Goal: Task Accomplishment & Management: Use online tool/utility

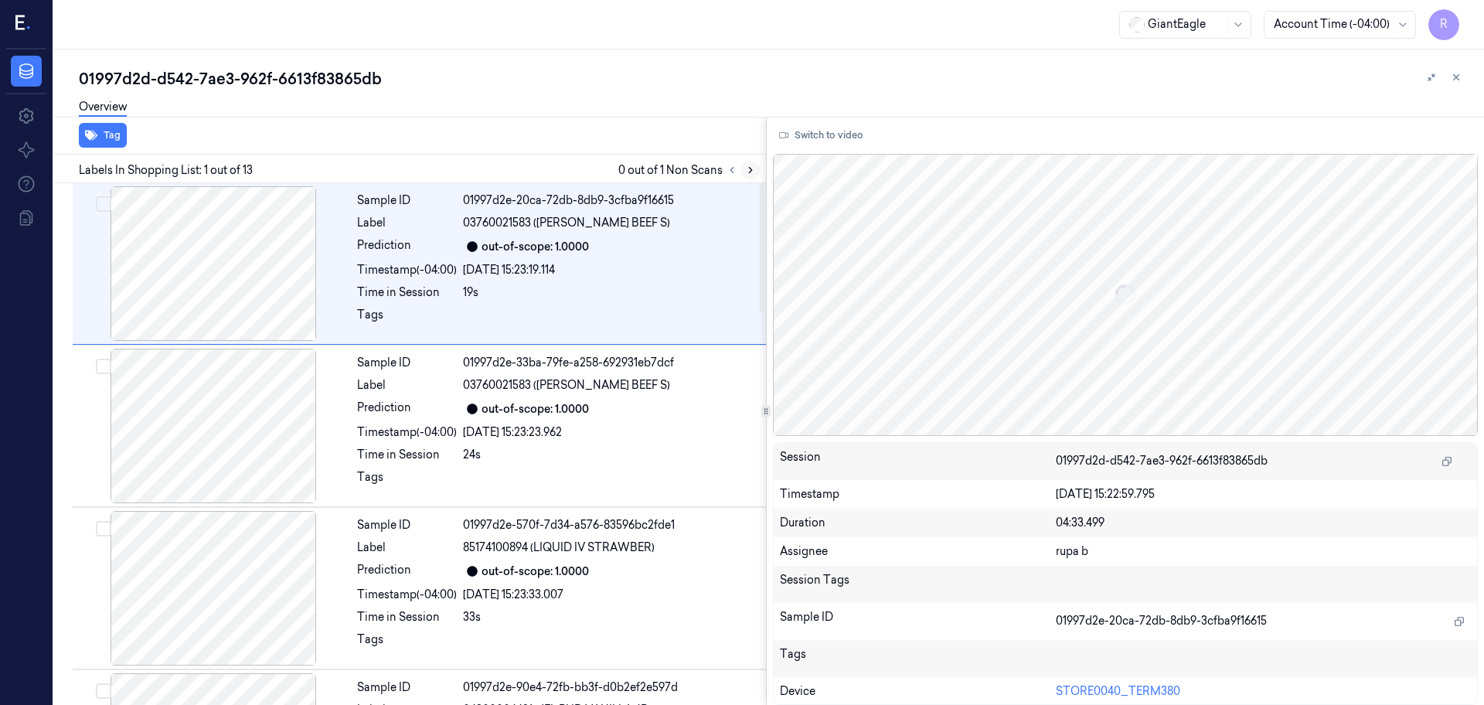
click at [750, 168] on icon at bounding box center [750, 170] width 3 height 5
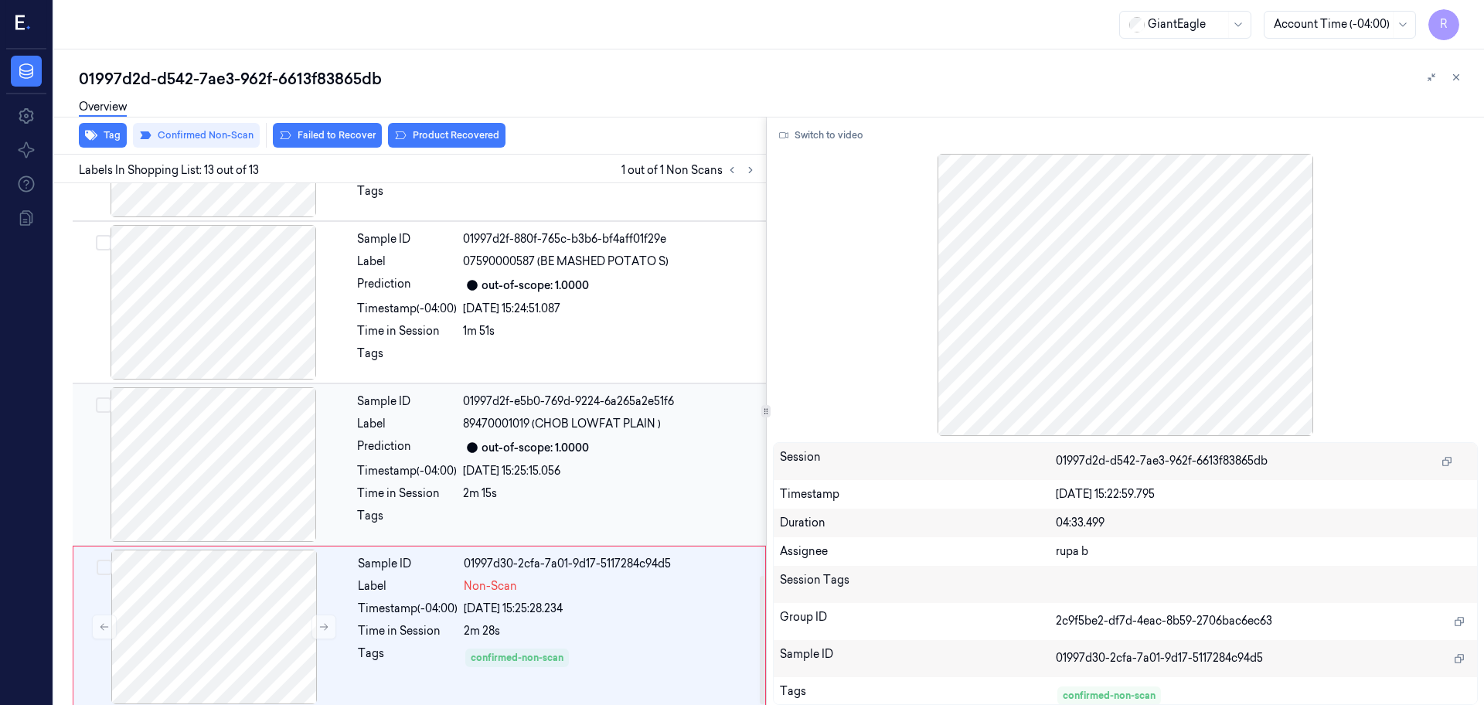
scroll to position [1593, 0]
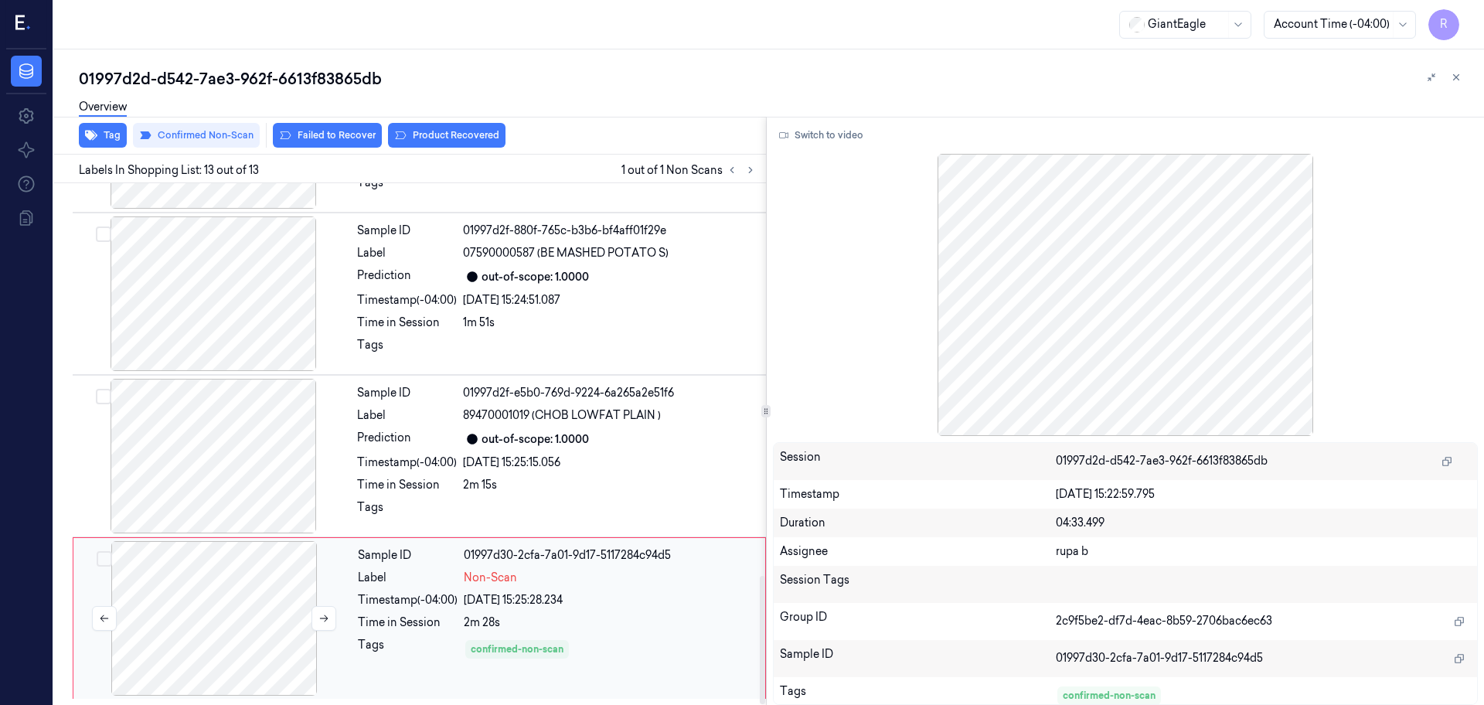
click at [262, 563] on div at bounding box center [214, 618] width 275 height 155
click at [271, 563] on div at bounding box center [214, 618] width 275 height 155
click at [842, 138] on button "Switch to video" at bounding box center [821, 135] width 97 height 25
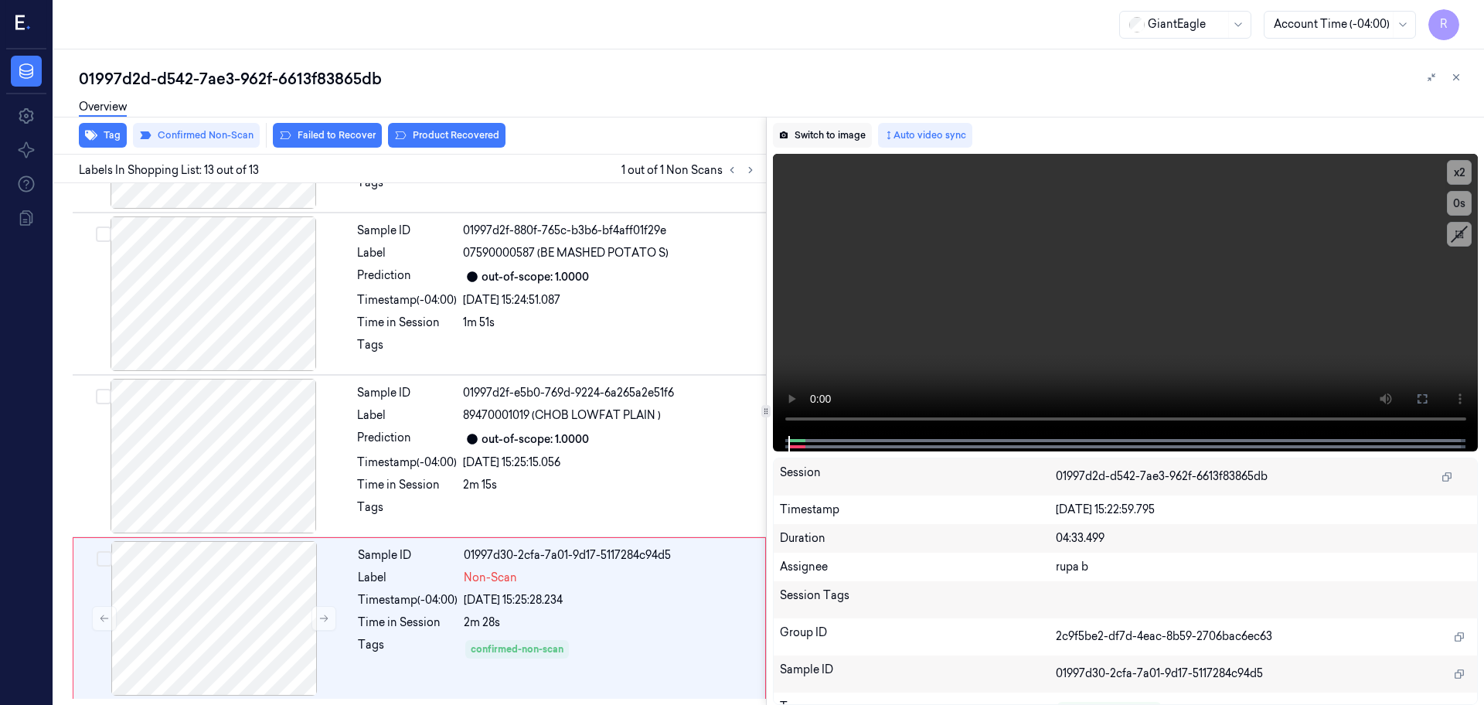
click at [835, 131] on button "Switch to image" at bounding box center [822, 135] width 99 height 25
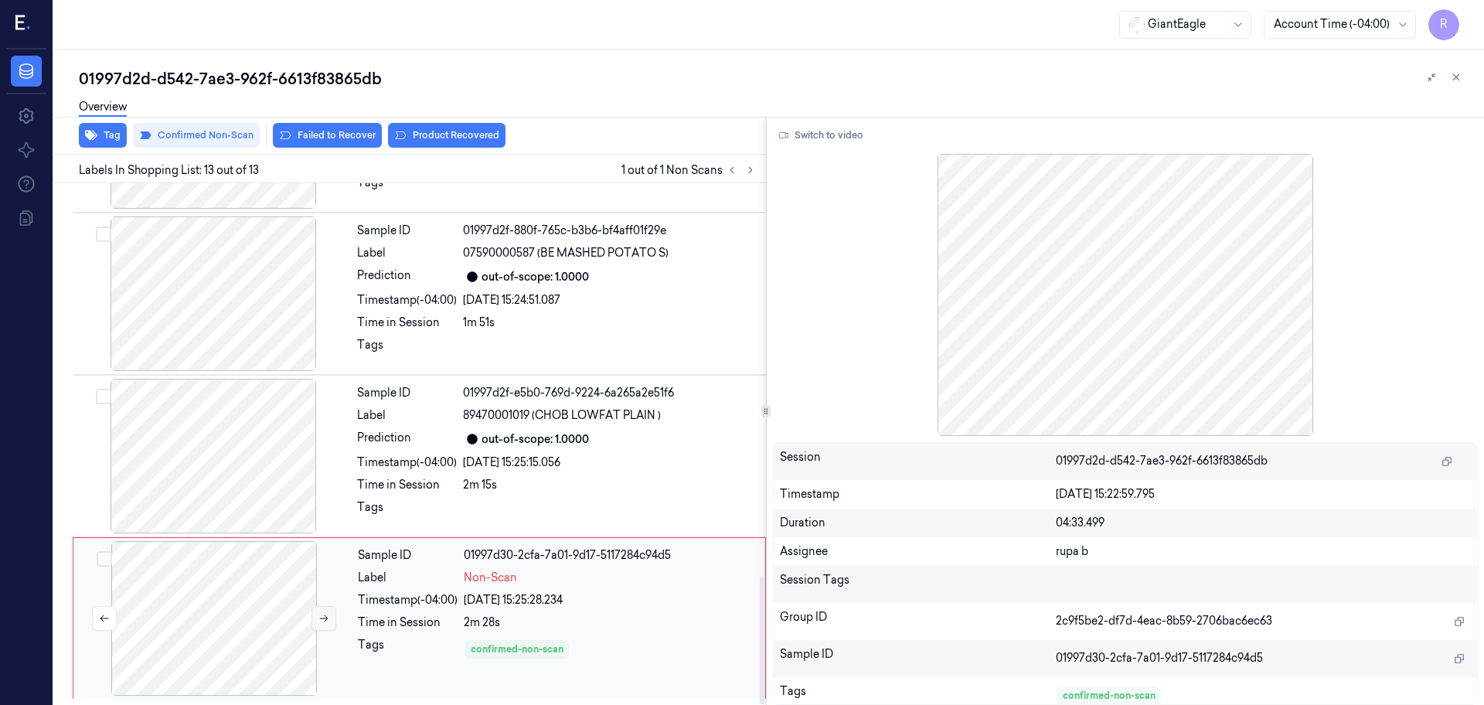
click at [321, 563] on icon at bounding box center [323, 618] width 11 height 11
click at [321, 563] on button at bounding box center [323, 618] width 25 height 25
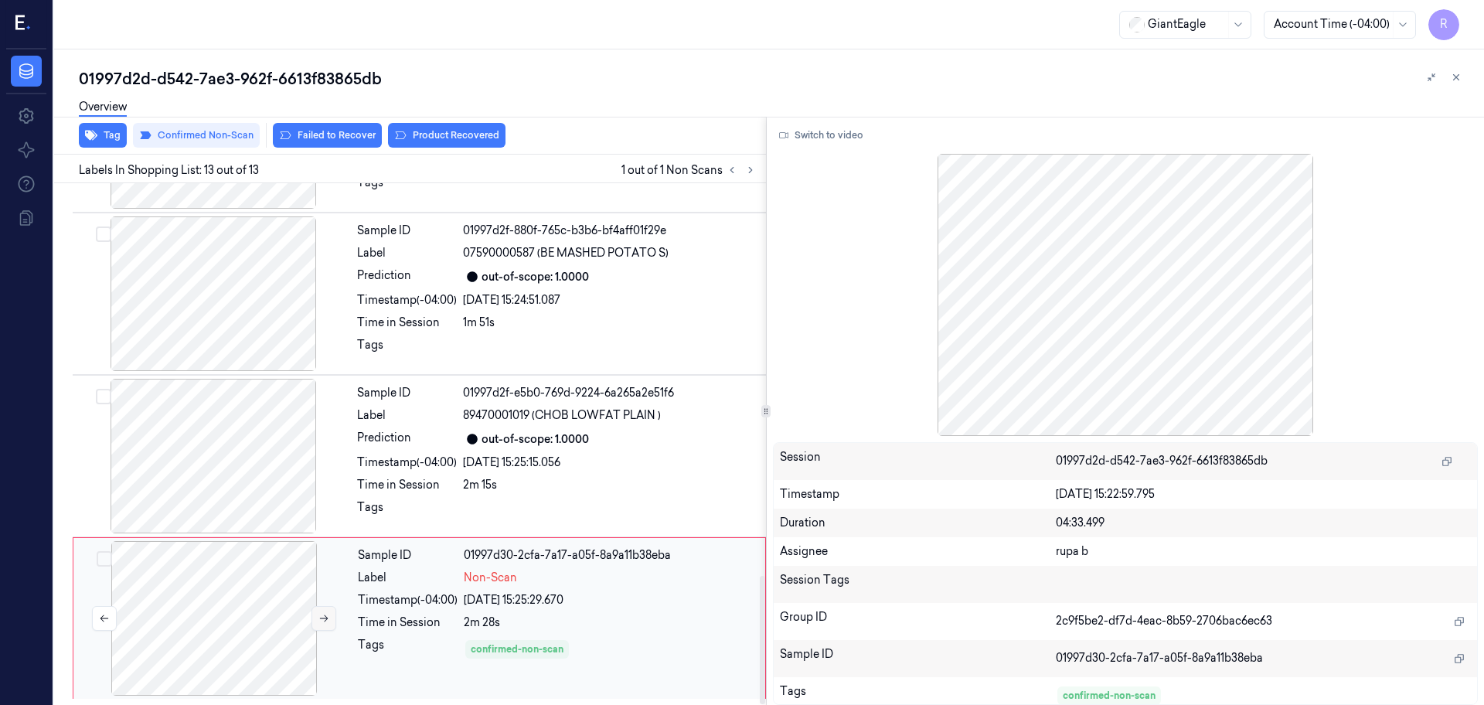
click at [321, 563] on button at bounding box center [323, 618] width 25 height 25
click at [186, 563] on div at bounding box center [214, 618] width 275 height 155
click at [852, 132] on button "Switch to video" at bounding box center [821, 135] width 97 height 25
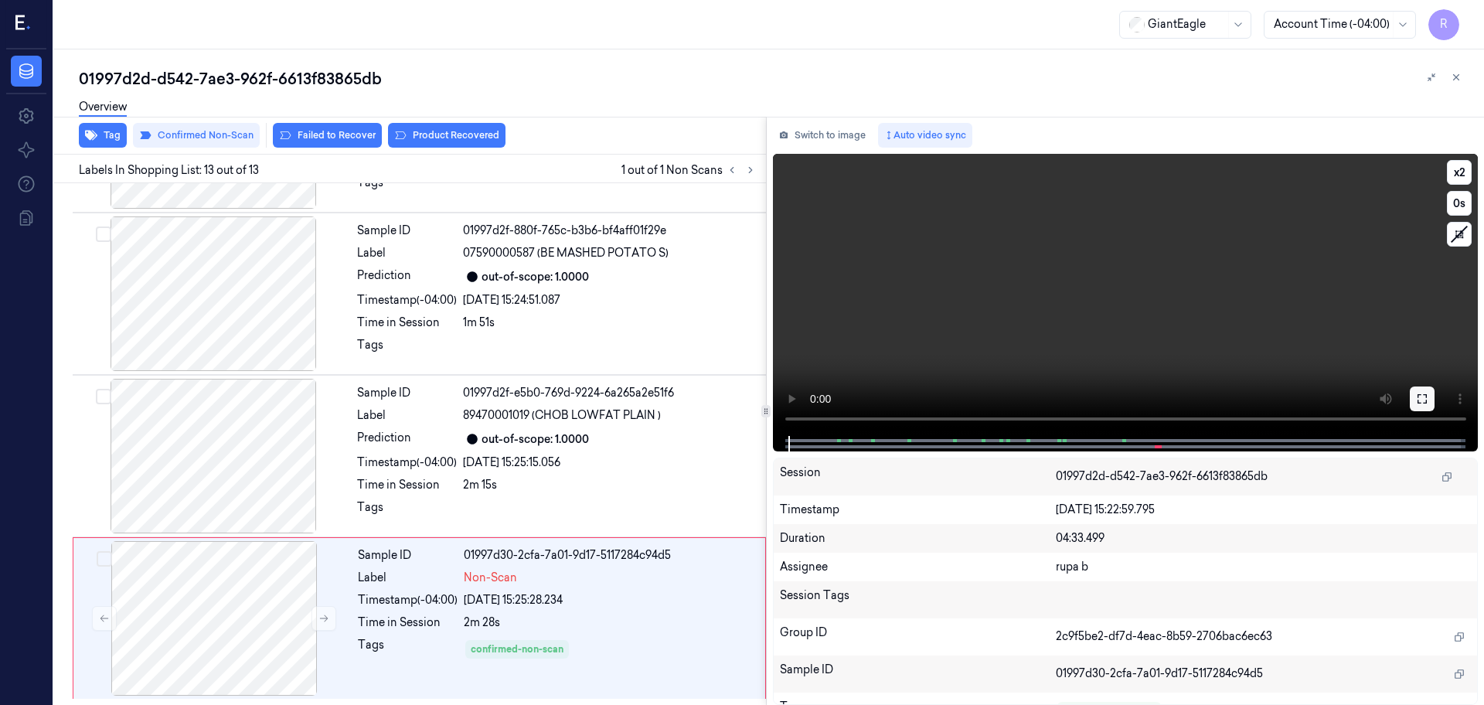
click at [1186, 403] on icon at bounding box center [1422, 399] width 12 height 12
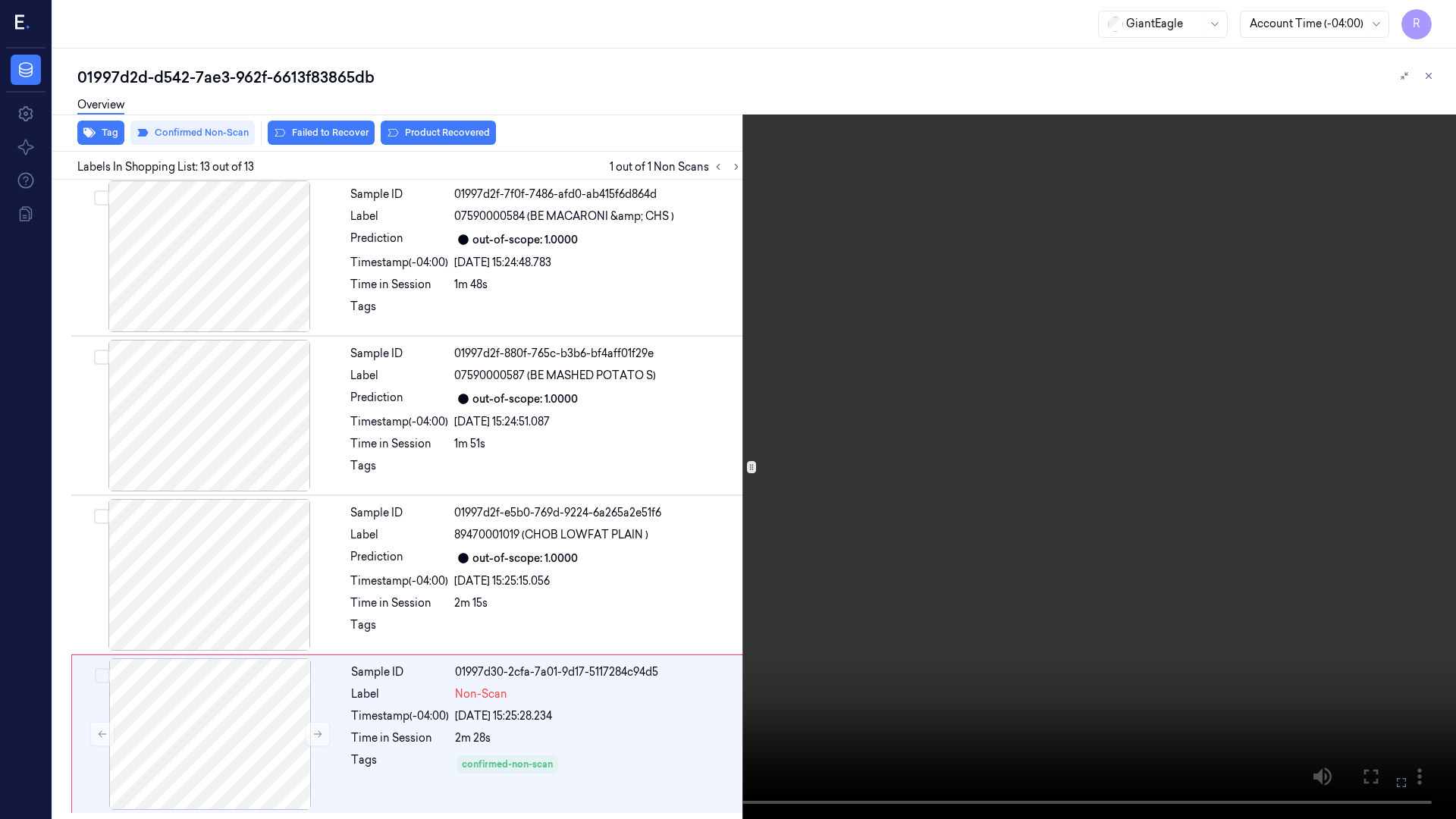
click at [1164, 455] on video at bounding box center [728, 409] width 1456 height 819
click at [885, 552] on video at bounding box center [728, 409] width 1456 height 819
click at [684, 384] on video at bounding box center [728, 409] width 1456 height 819
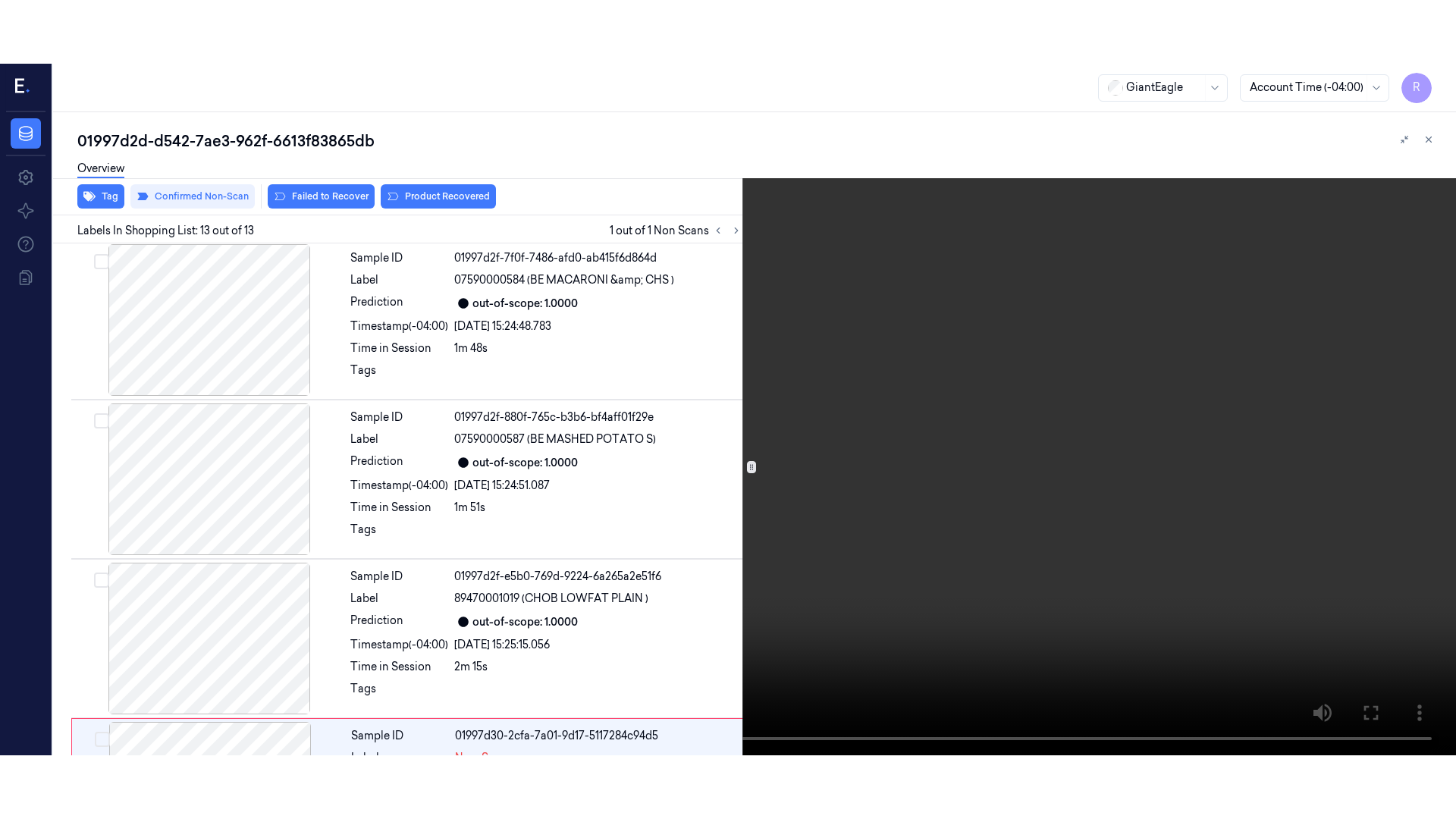
scroll to position [1562, 0]
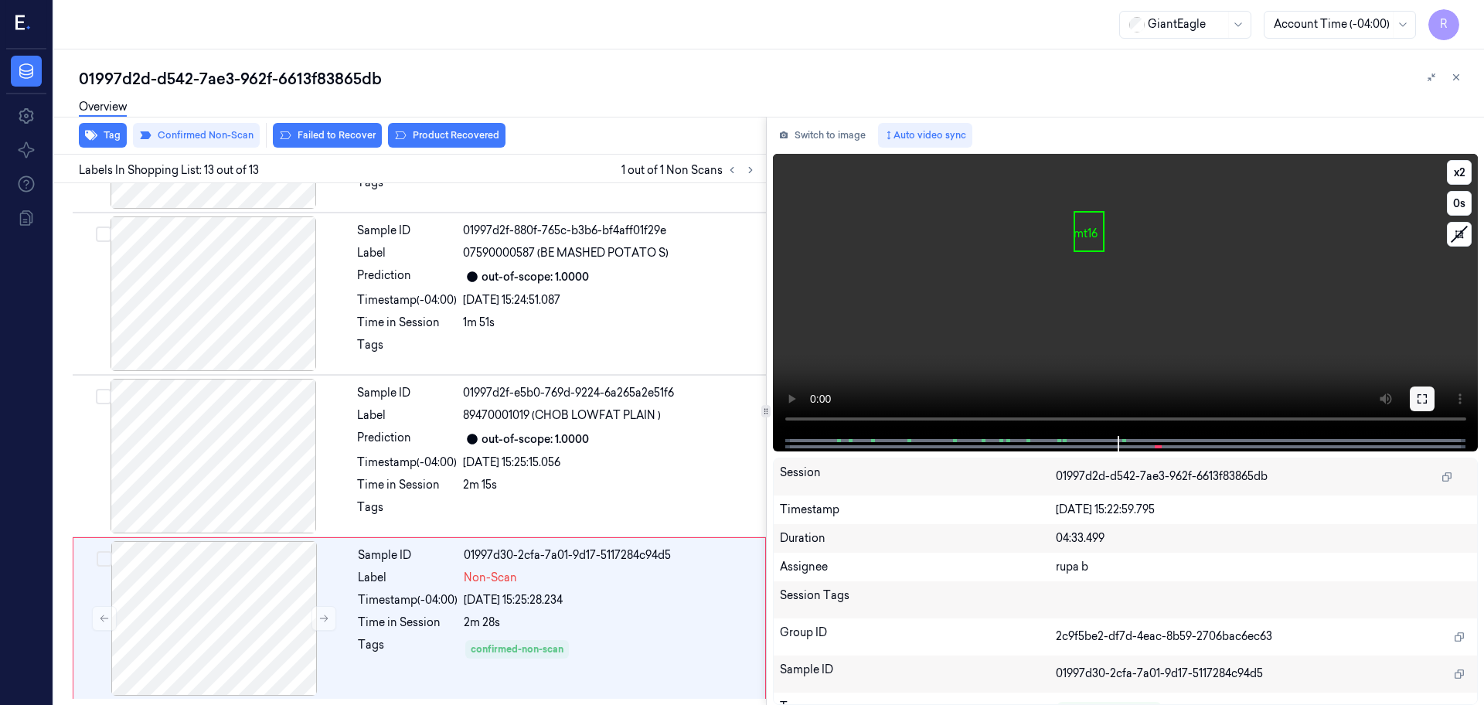
click at [1186, 400] on icon at bounding box center [1422, 399] width 12 height 12
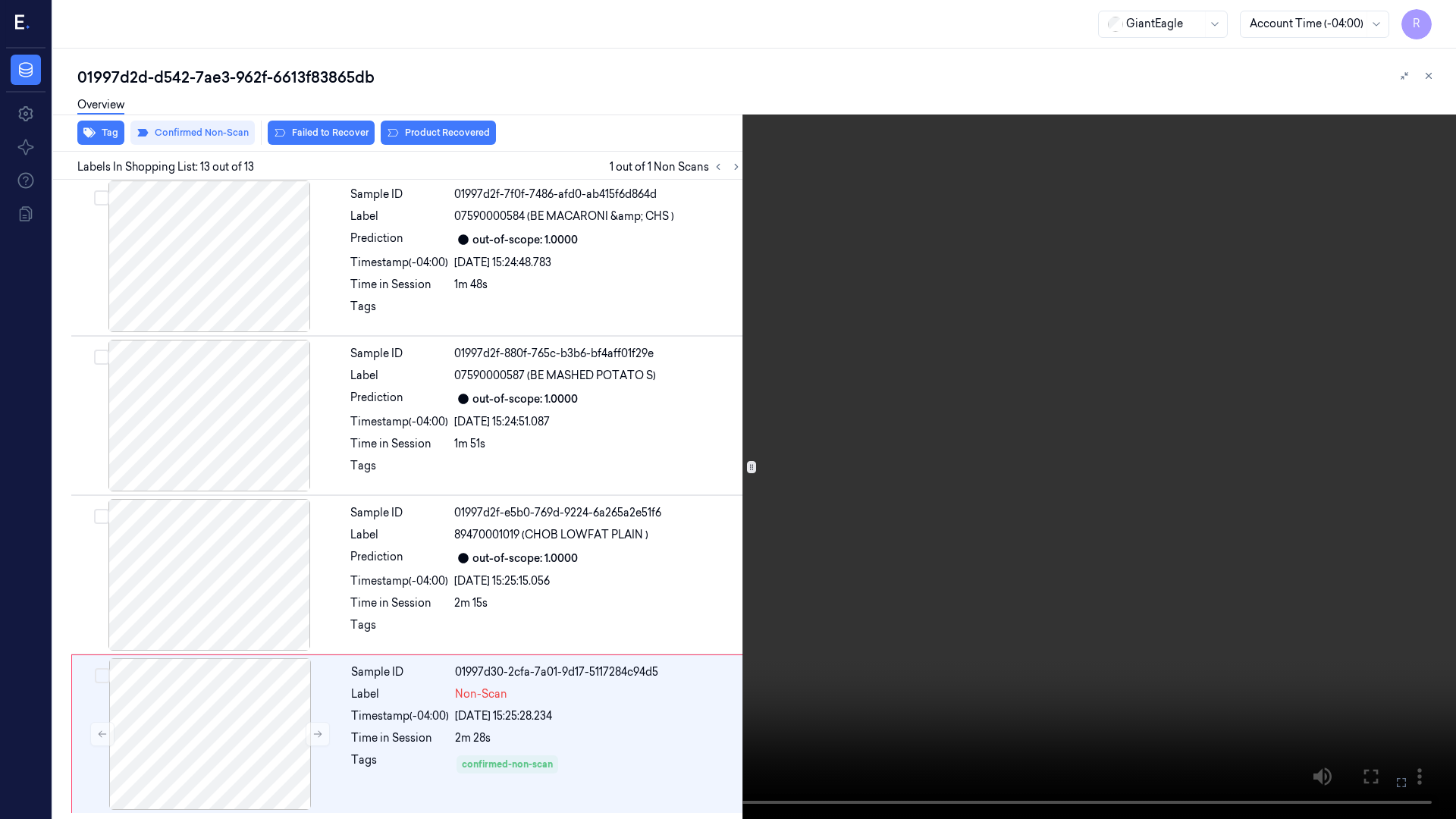
click at [1164, 399] on video at bounding box center [728, 409] width 1456 height 819
click at [1114, 332] on video at bounding box center [728, 409] width 1456 height 819
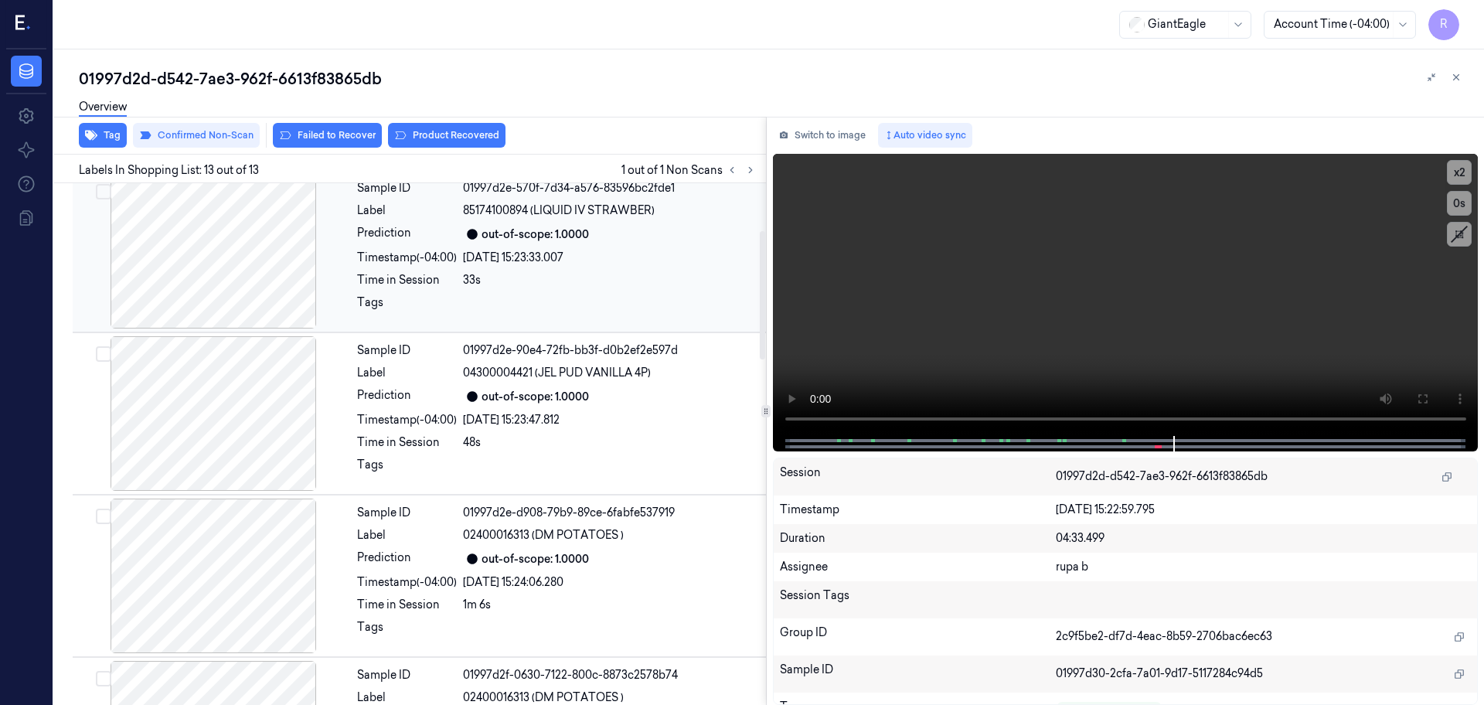
scroll to position [0, 0]
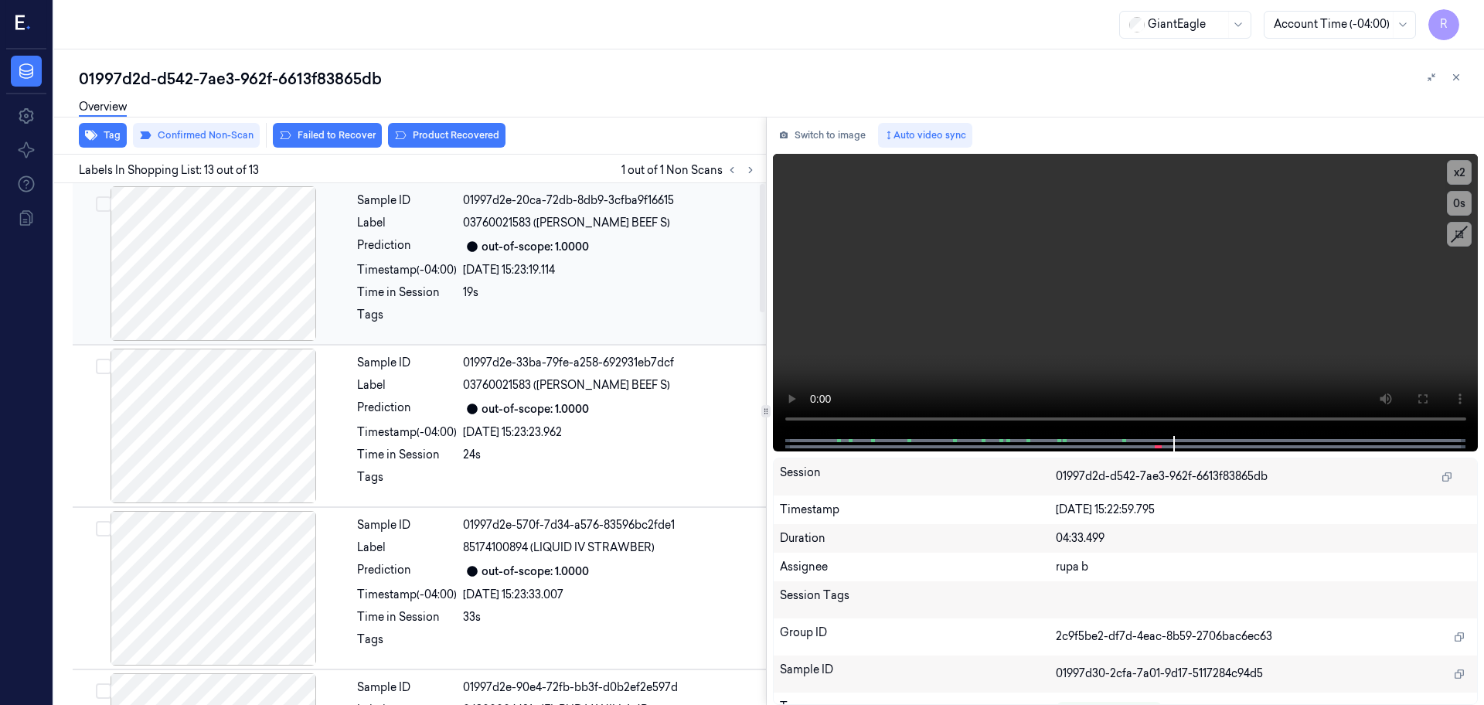
click at [213, 244] on div at bounding box center [213, 263] width 275 height 155
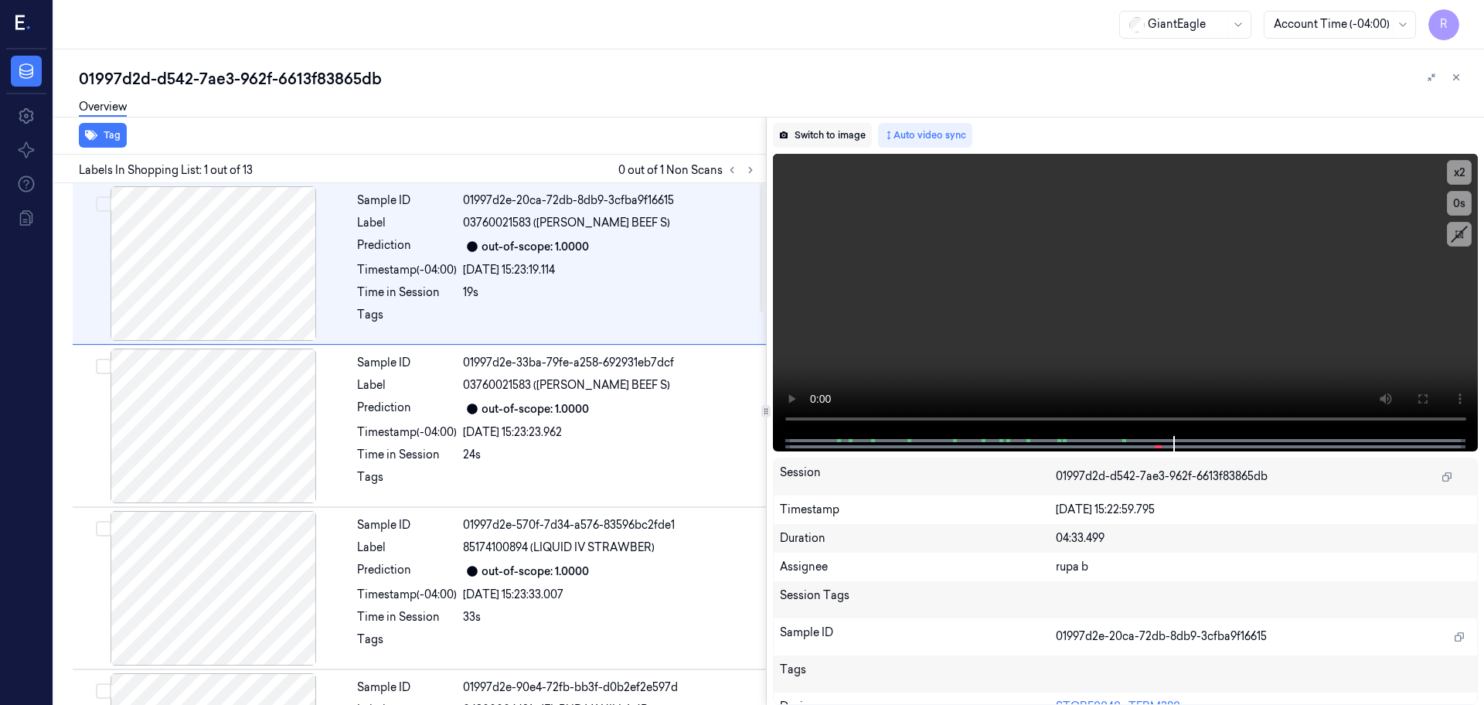
click at [838, 141] on button "Switch to image" at bounding box center [822, 135] width 99 height 25
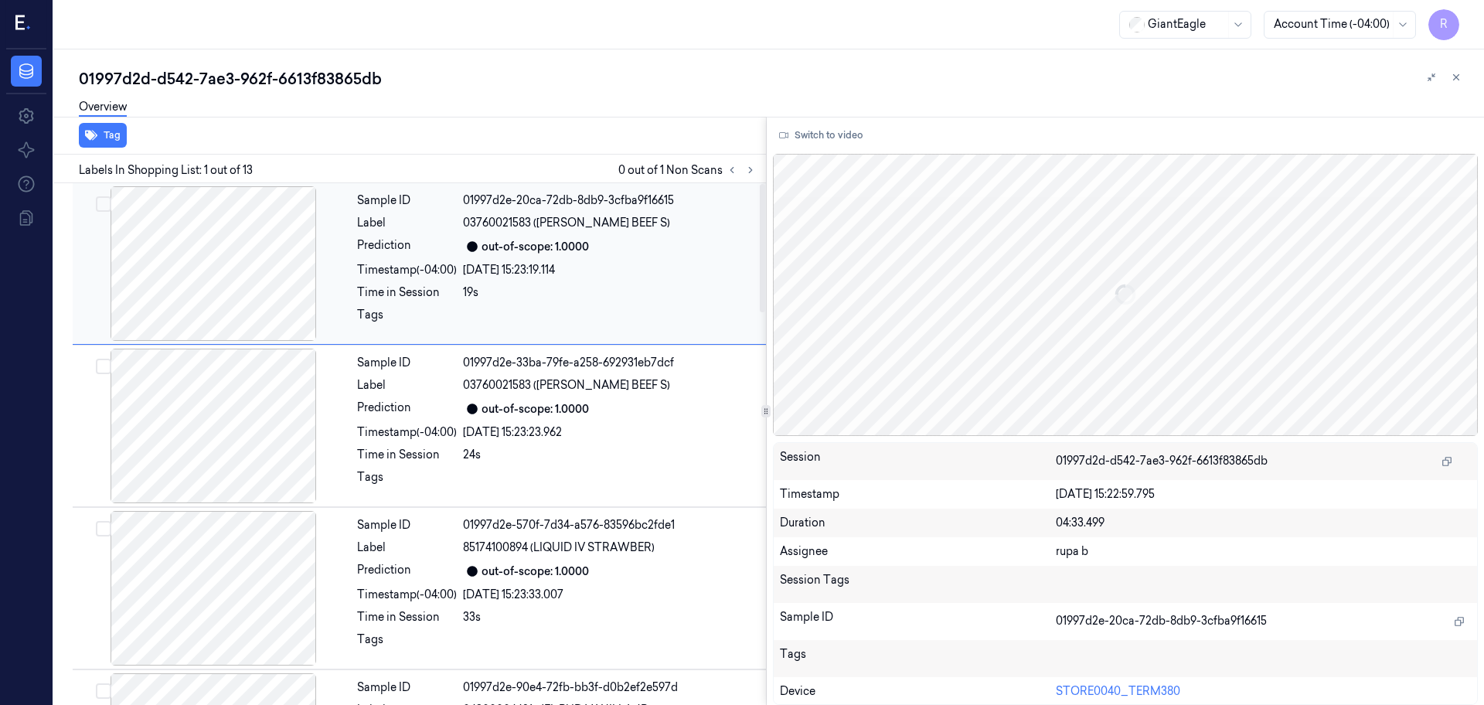
click at [257, 285] on div at bounding box center [213, 263] width 275 height 155
click at [236, 420] on div at bounding box center [213, 426] width 275 height 155
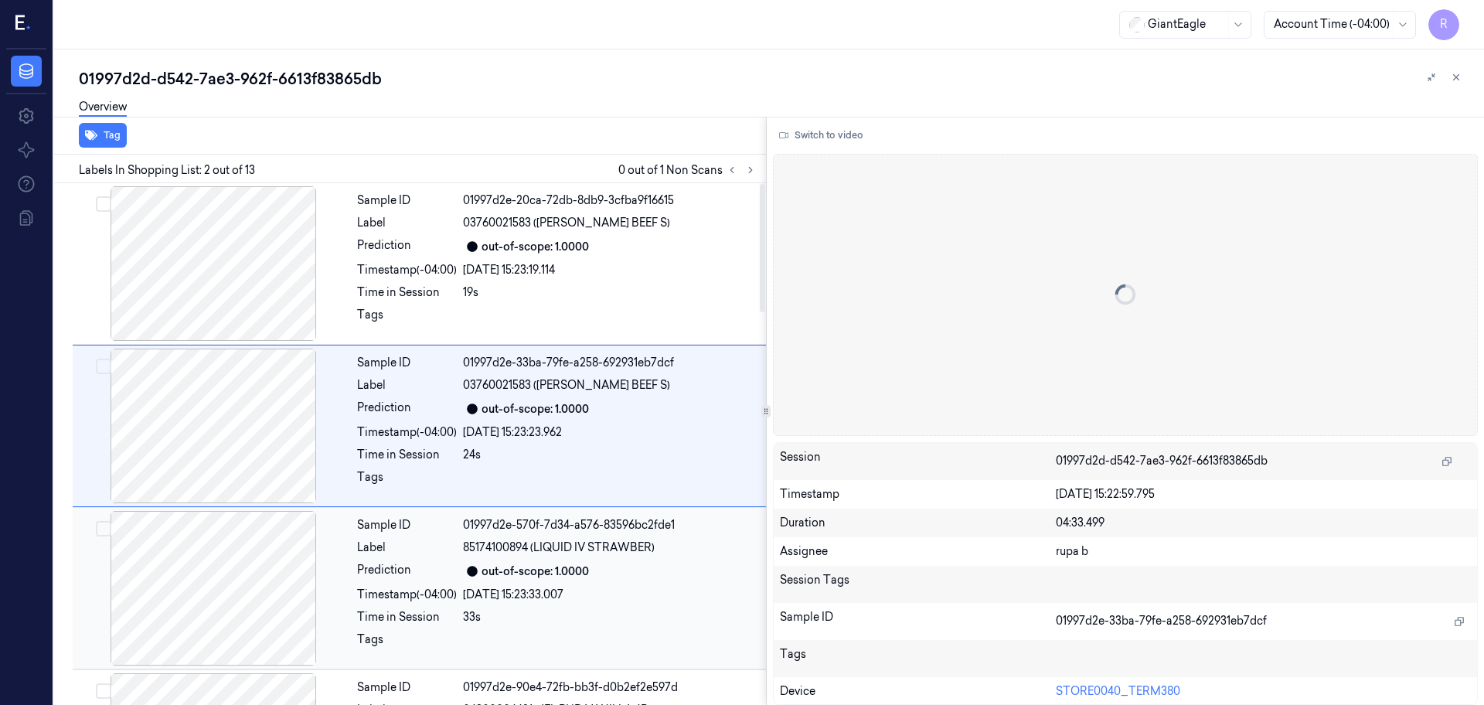
click at [227, 563] on div at bounding box center [213, 588] width 275 height 155
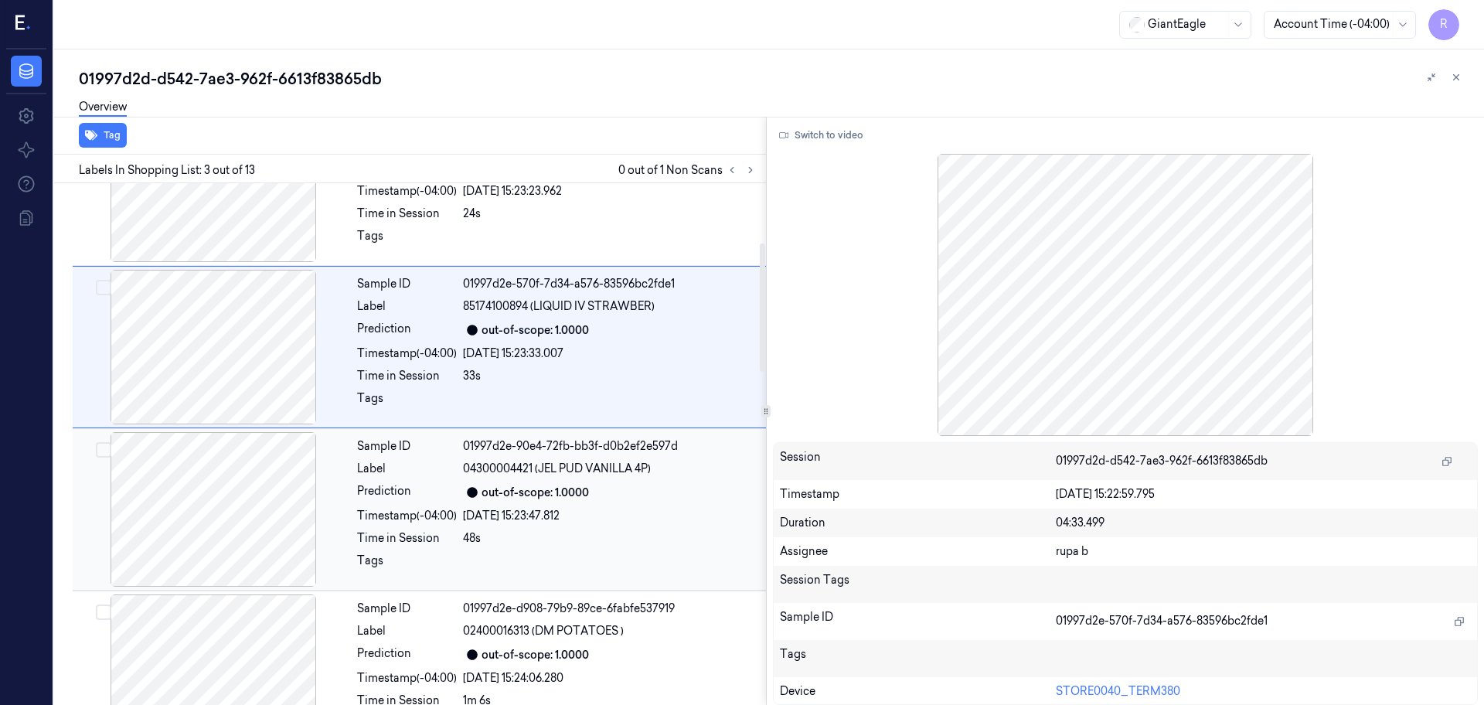
click at [228, 554] on div at bounding box center [213, 509] width 275 height 155
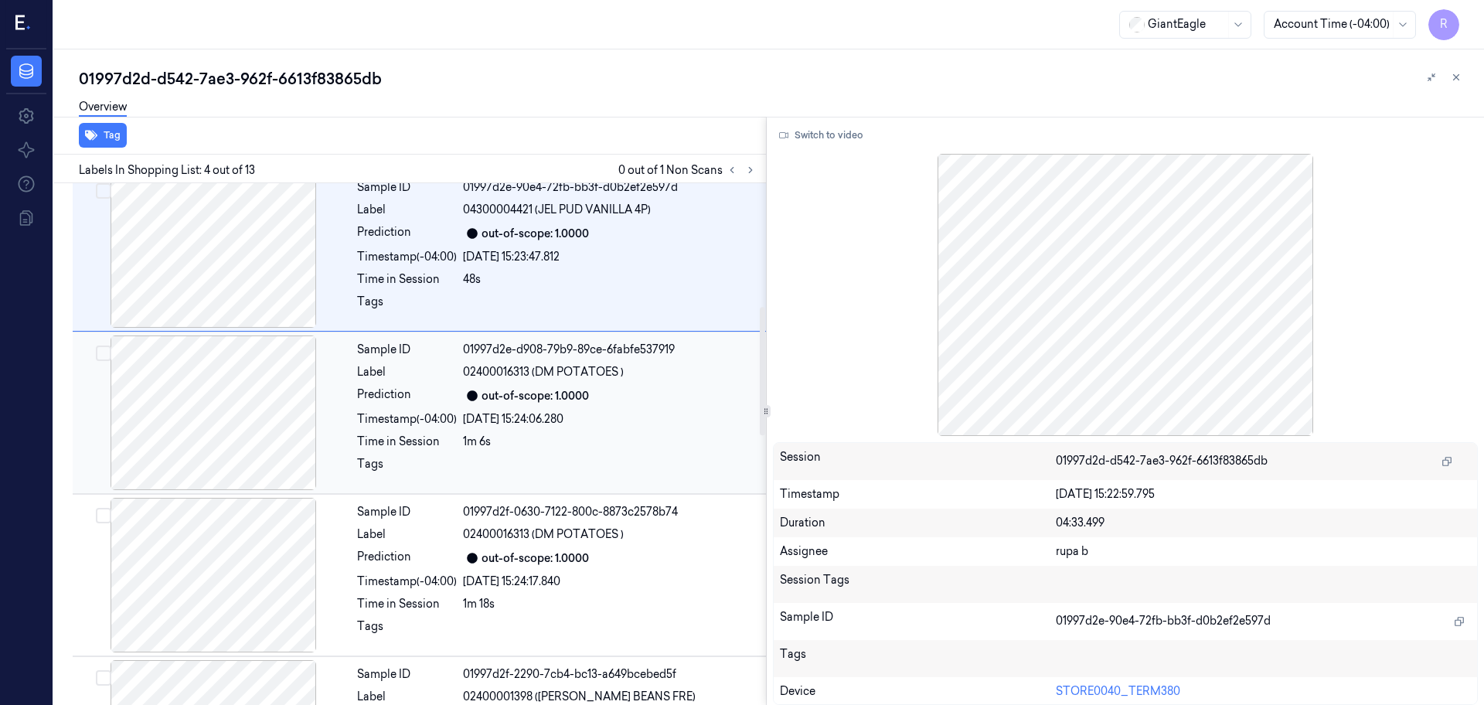
click at [236, 432] on div at bounding box center [213, 412] width 275 height 155
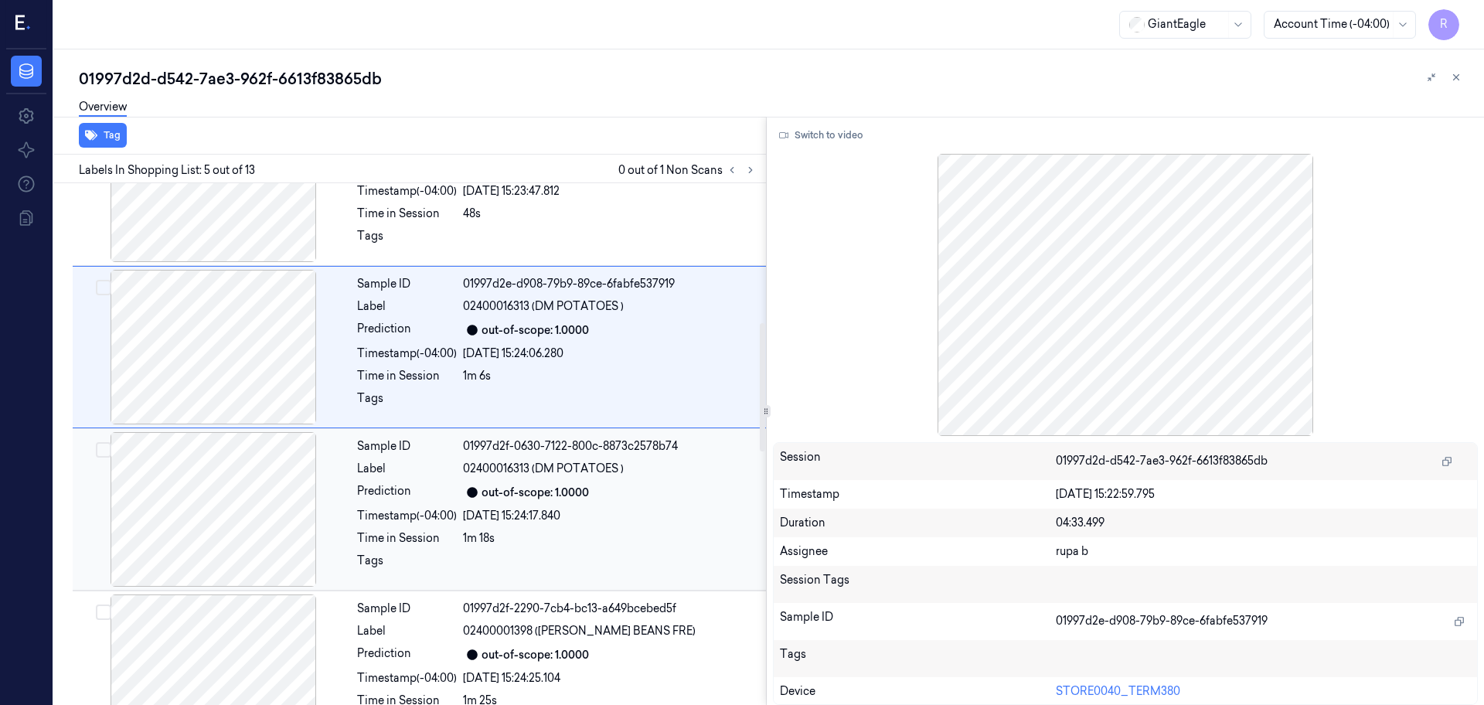
click at [240, 528] on div at bounding box center [213, 509] width 275 height 155
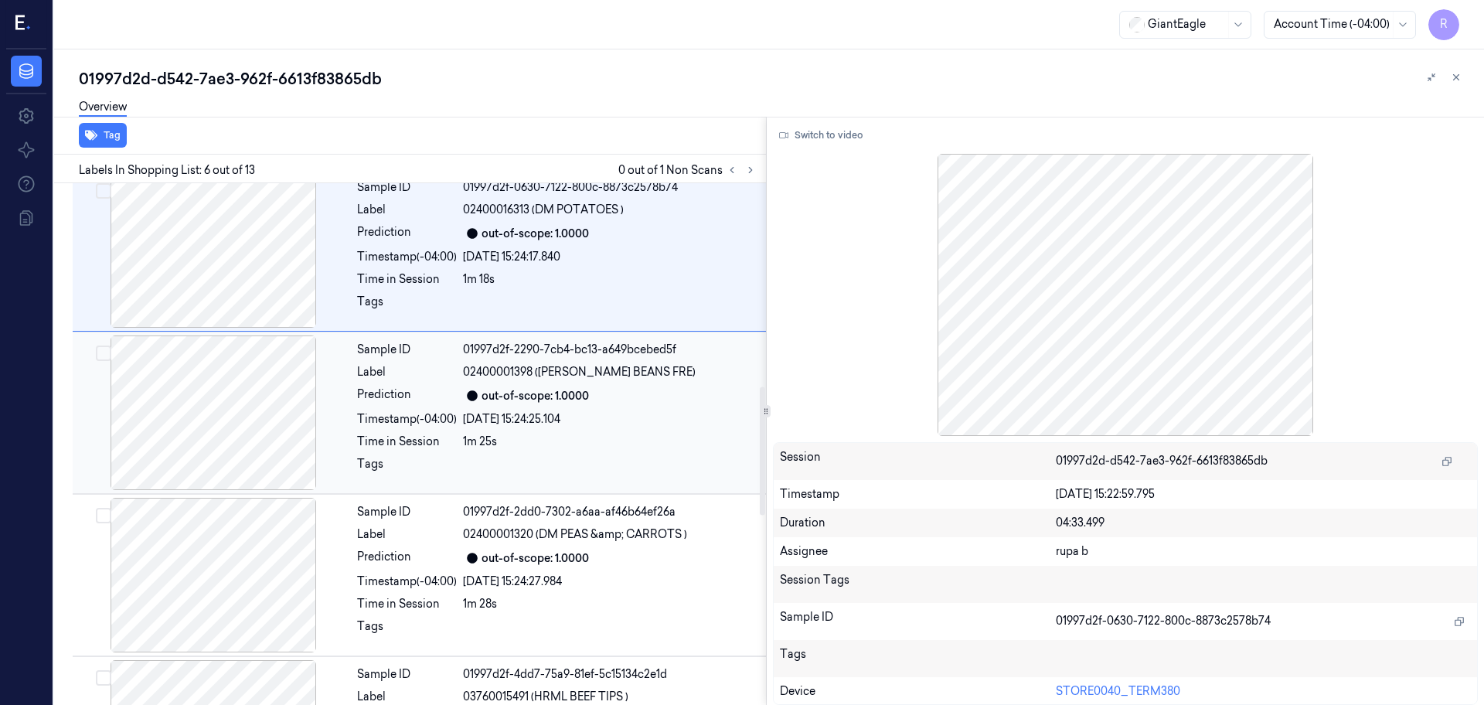
click at [251, 451] on div at bounding box center [213, 412] width 275 height 155
click at [242, 387] on div at bounding box center [213, 412] width 275 height 155
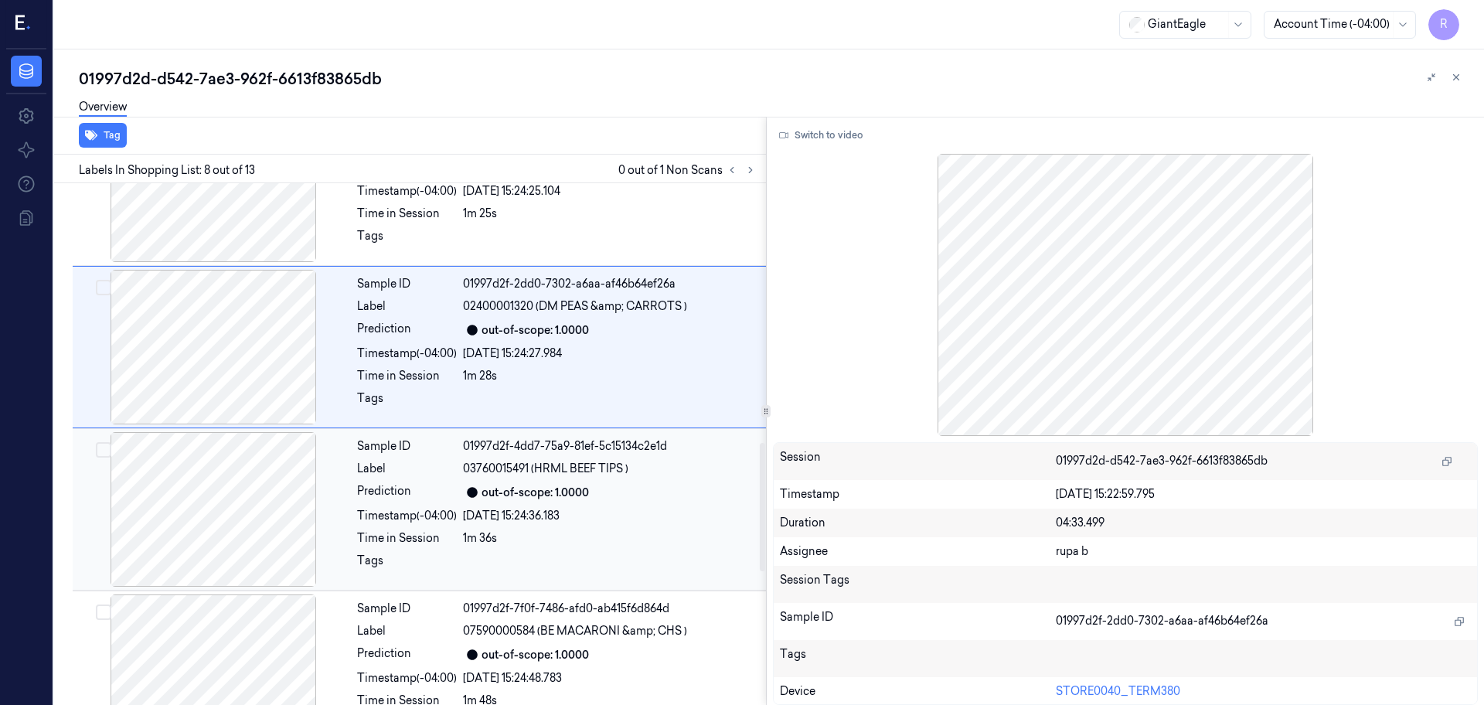
click at [249, 498] on div at bounding box center [213, 509] width 275 height 155
click at [251, 502] on div at bounding box center [213, 509] width 275 height 155
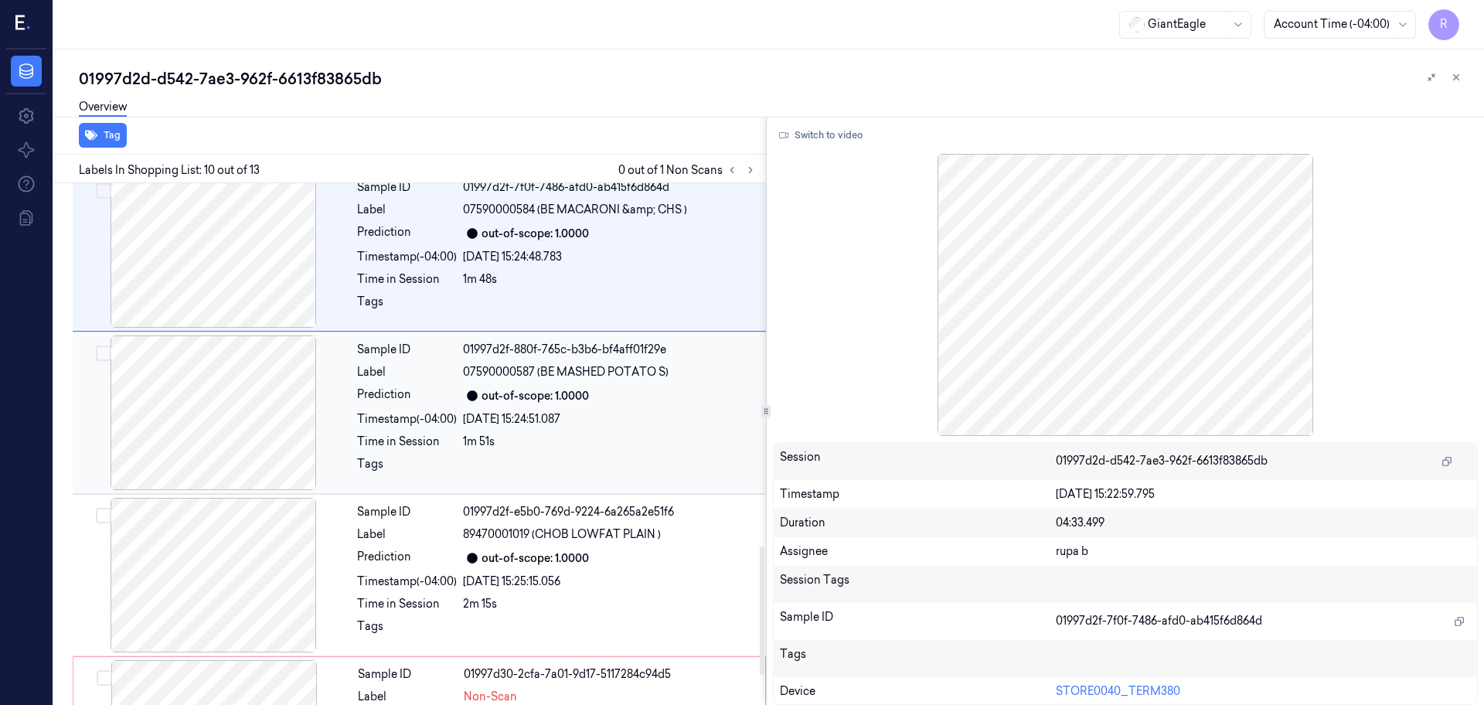
click at [250, 428] on div at bounding box center [213, 412] width 275 height 155
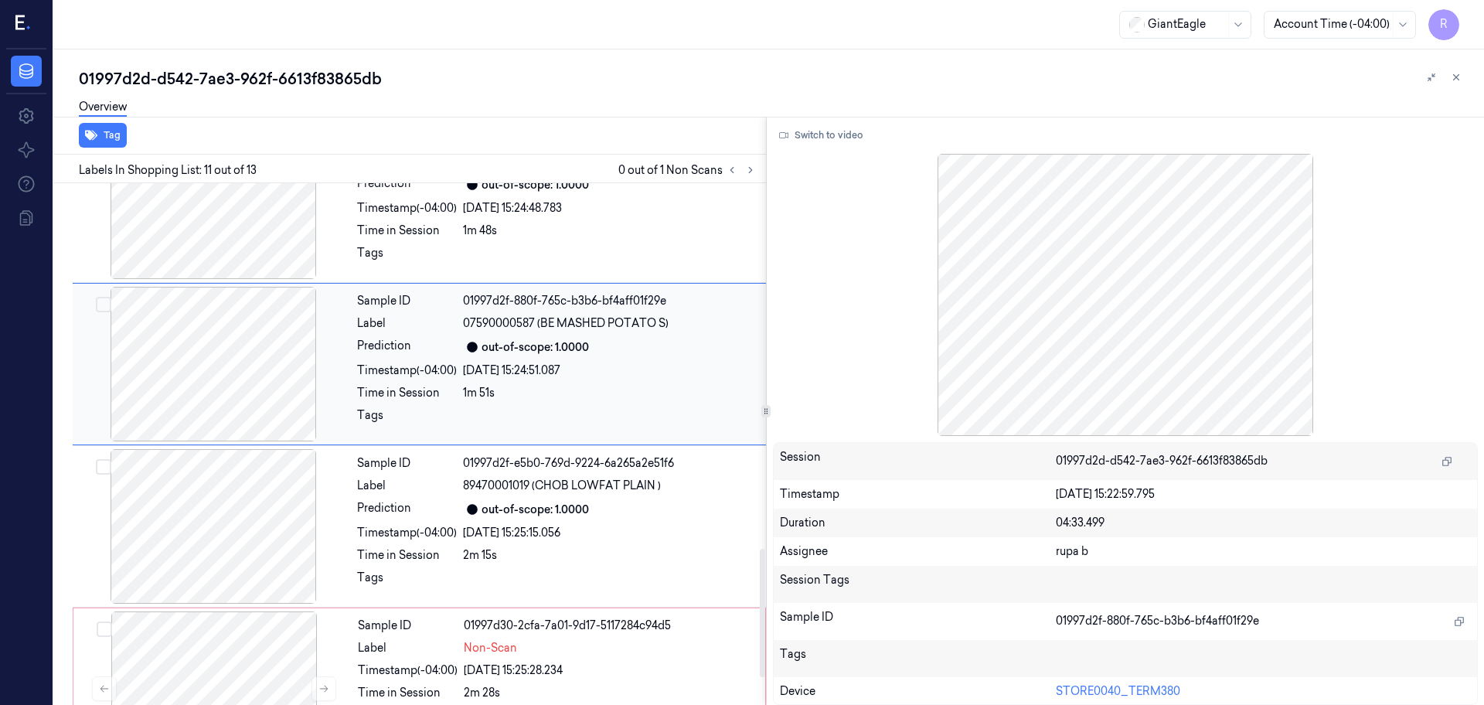
scroll to position [1593, 0]
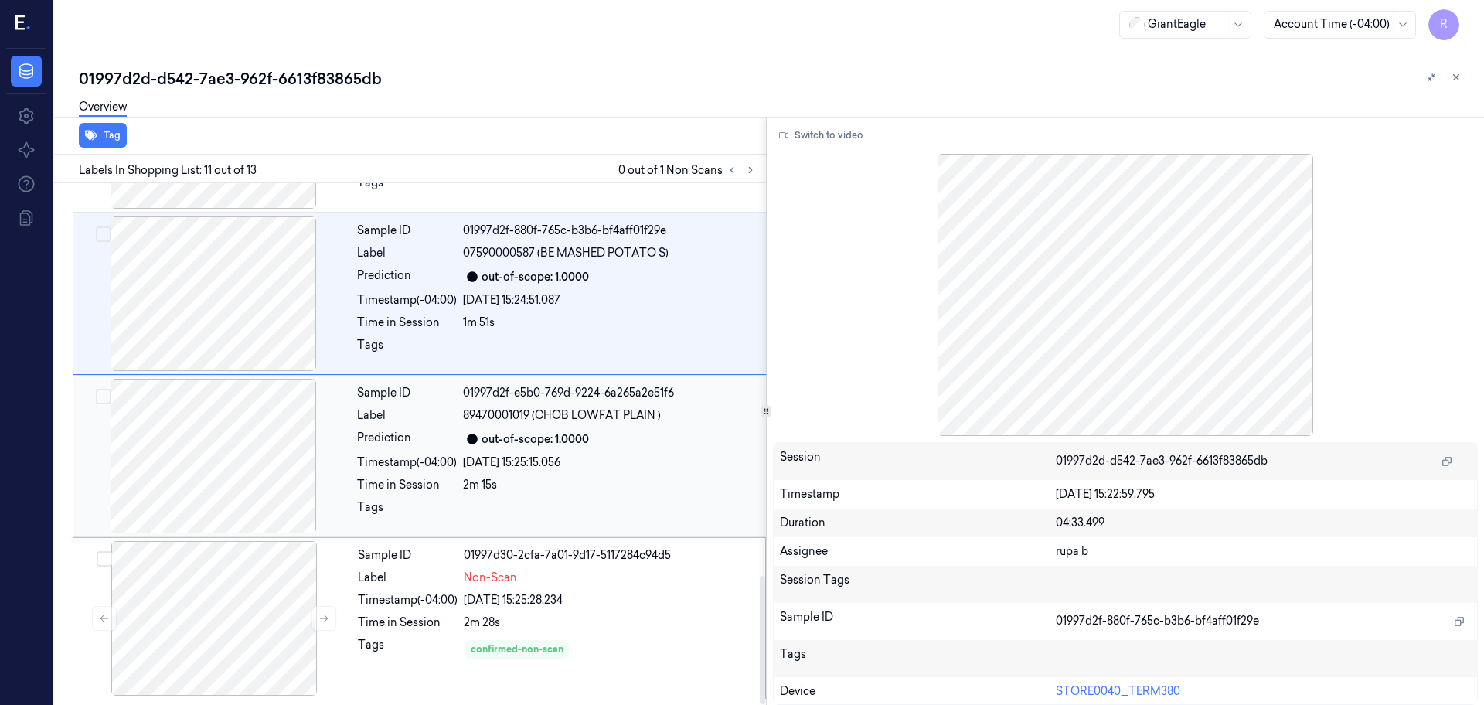
click at [258, 445] on div at bounding box center [213, 456] width 275 height 155
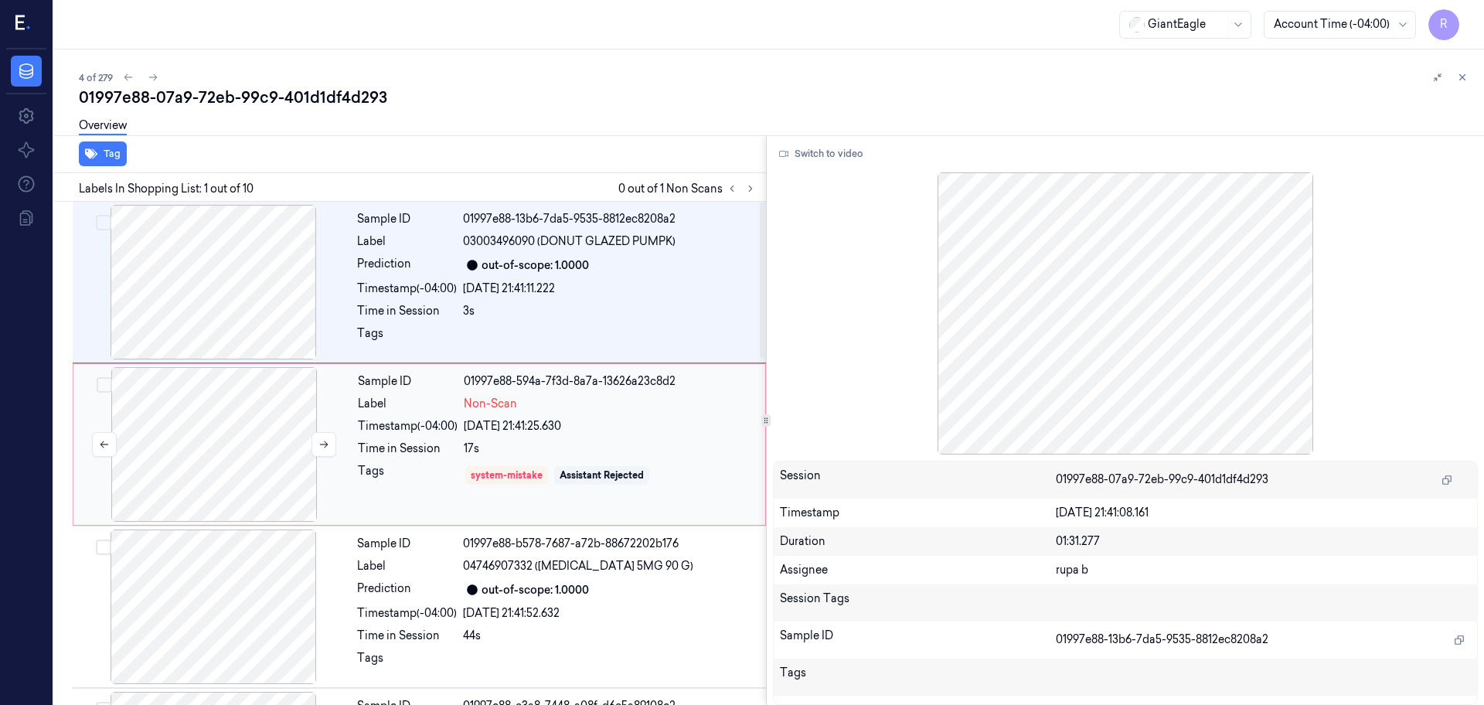
click at [257, 384] on div at bounding box center [214, 444] width 275 height 155
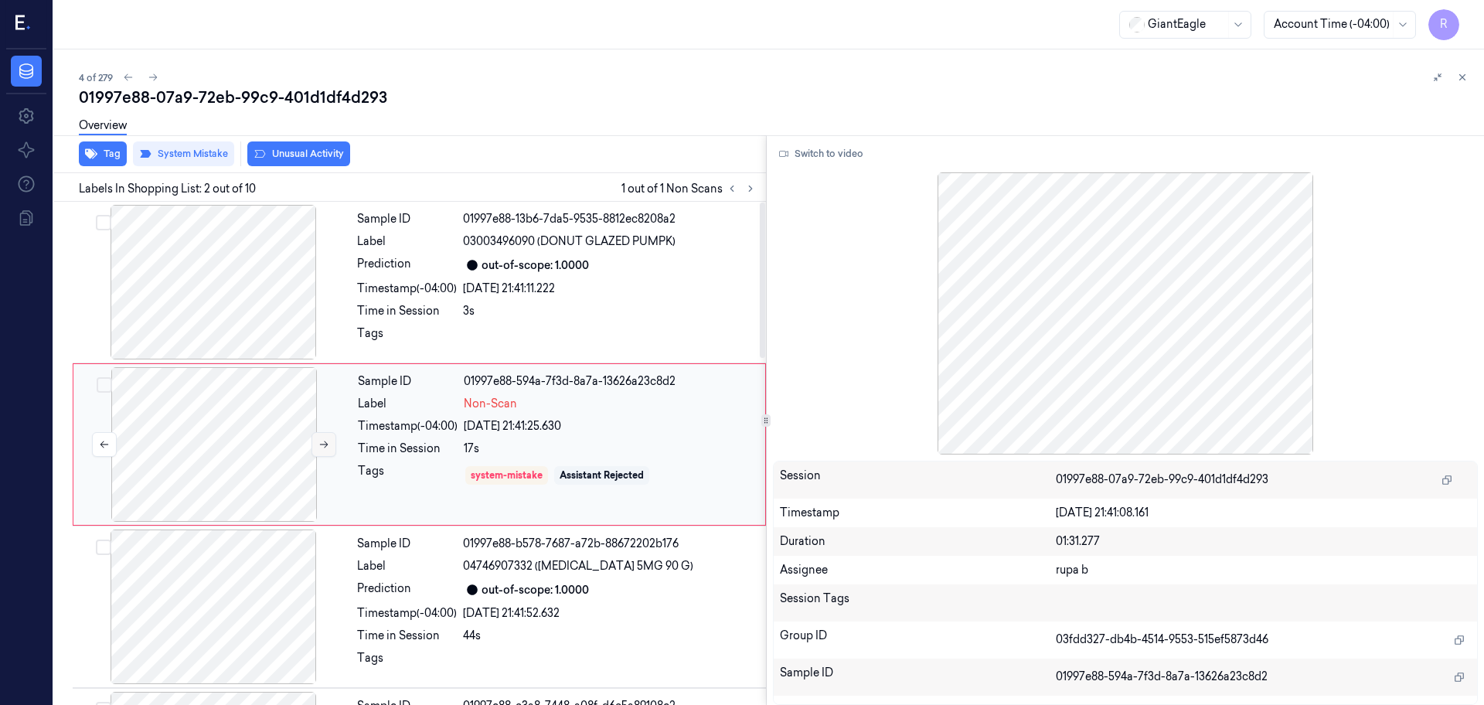
click at [327, 444] on icon at bounding box center [324, 444] width 9 height 7
click at [233, 441] on div at bounding box center [214, 444] width 275 height 155
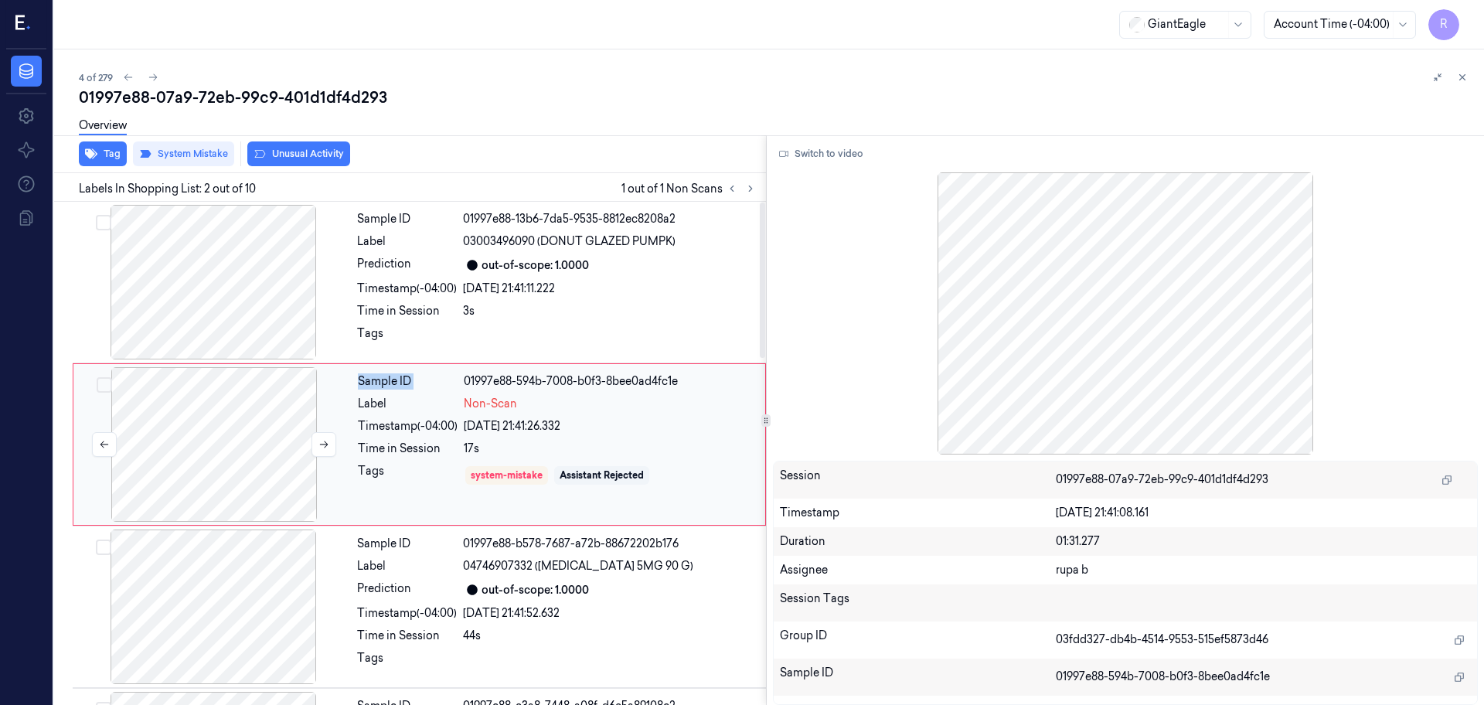
click at [233, 441] on div at bounding box center [214, 444] width 275 height 155
click at [253, 342] on div at bounding box center [213, 282] width 275 height 155
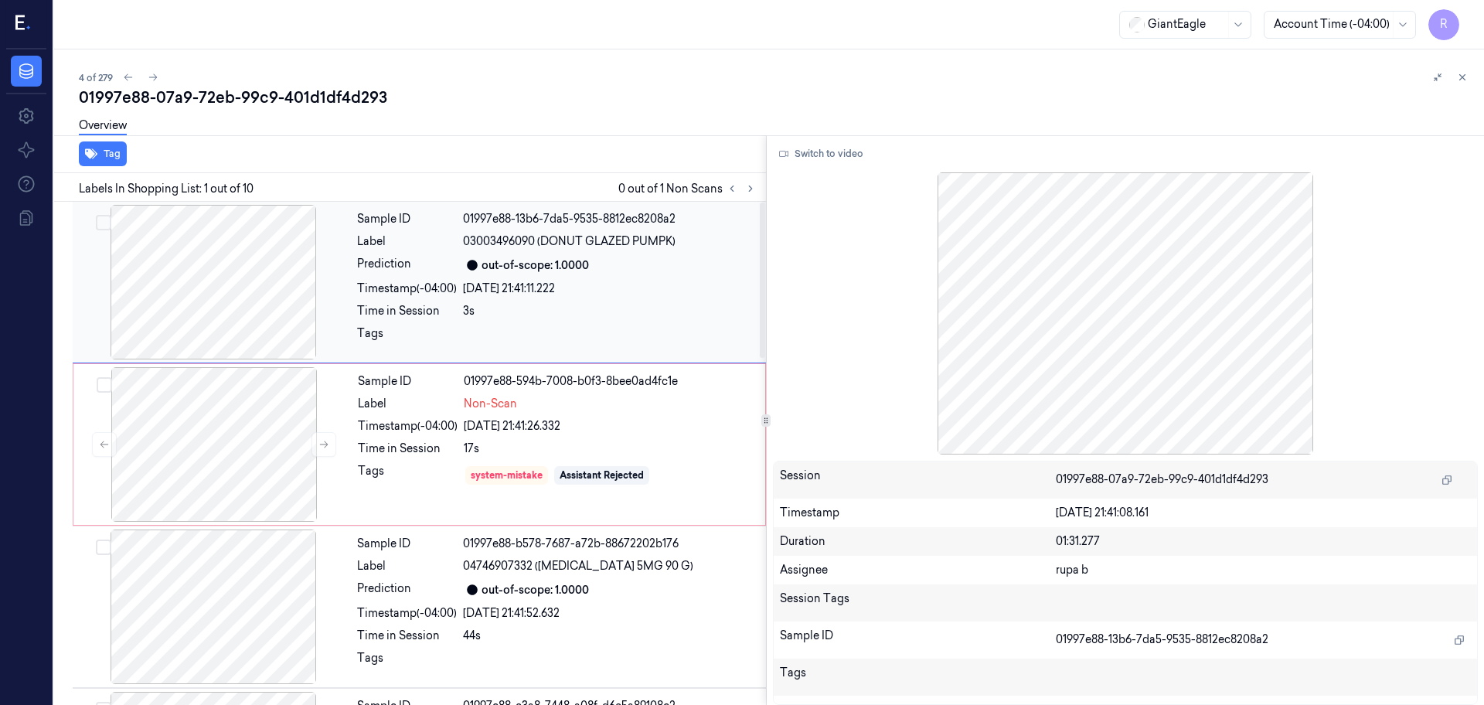
click at [247, 267] on div at bounding box center [213, 282] width 275 height 155
click at [257, 452] on div at bounding box center [214, 444] width 275 height 155
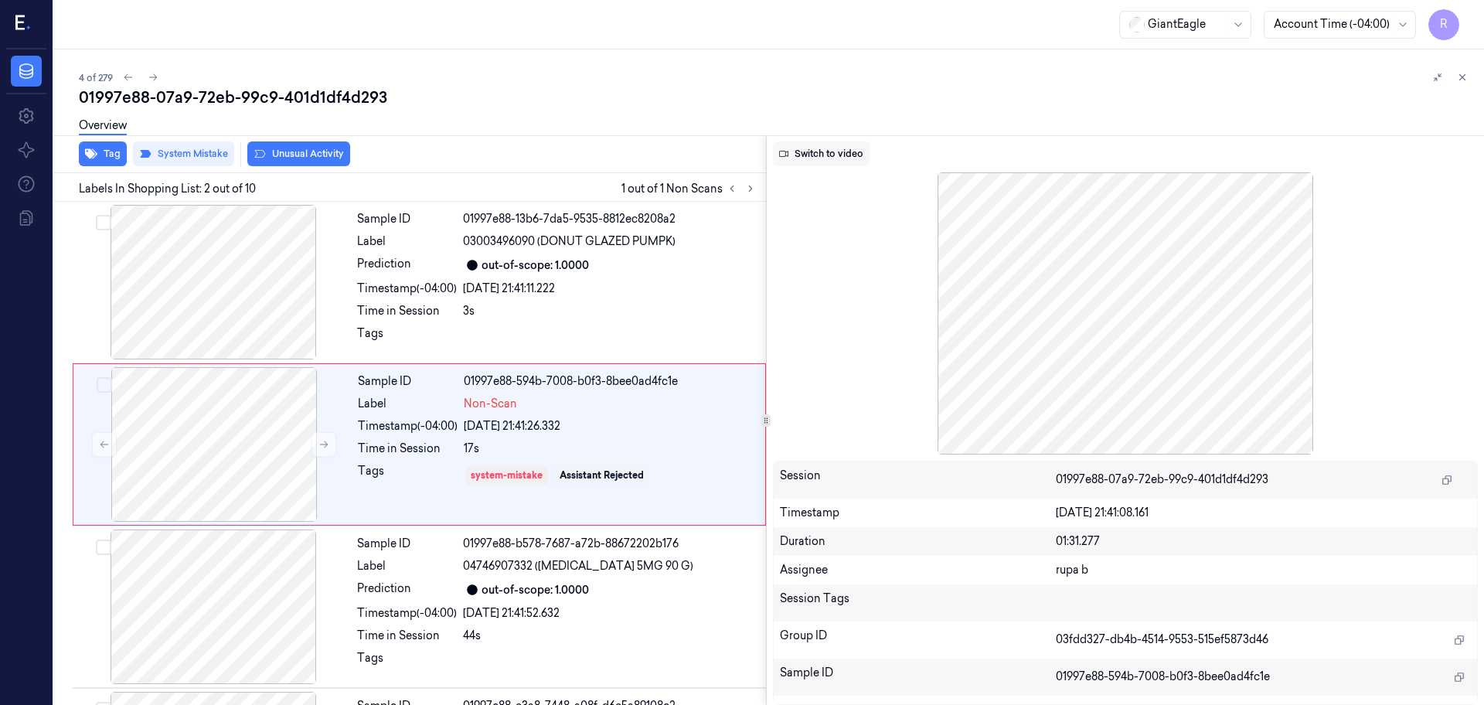
click at [835, 140] on div "Switch to video Session 01997e88-07a9-72eb-99c9-401d1df4d293 Timestamp 24/09/20…" at bounding box center [1126, 420] width 718 height 570
click at [834, 148] on button "Switch to video" at bounding box center [821, 153] width 97 height 25
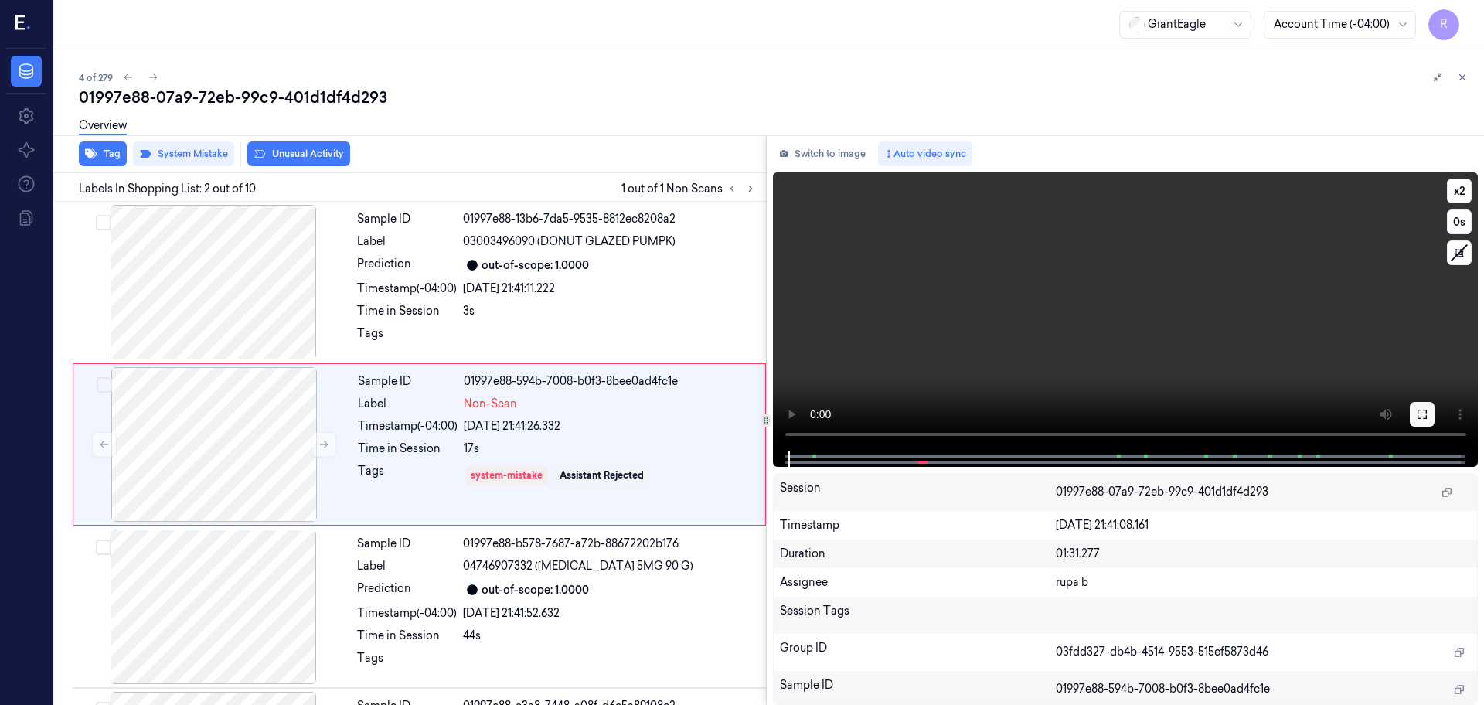
click at [1416, 415] on icon at bounding box center [1422, 414] width 12 height 12
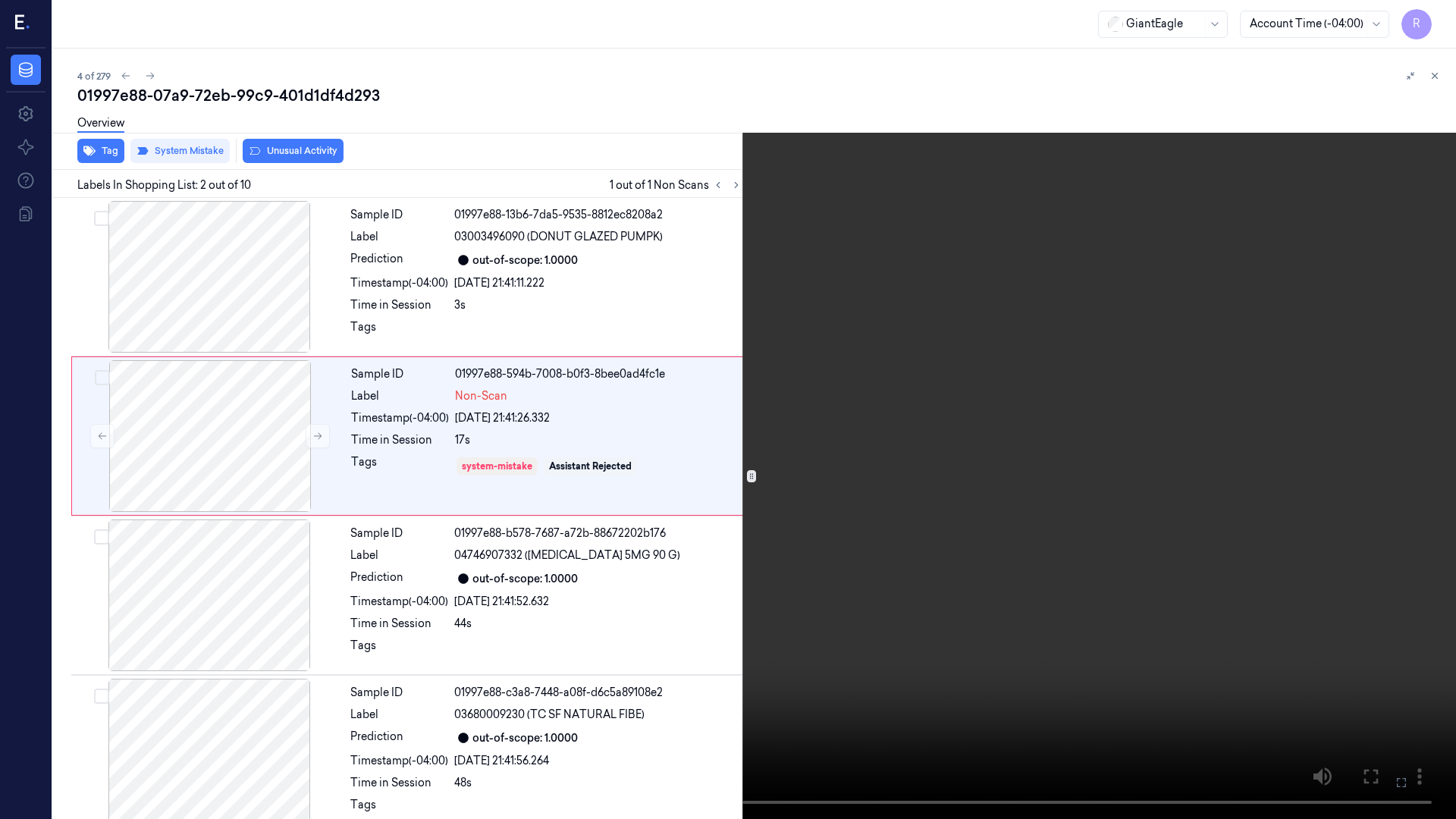
click at [1339, 477] on video at bounding box center [728, 409] width 1456 height 819
click at [475, 580] on video at bounding box center [728, 409] width 1456 height 819
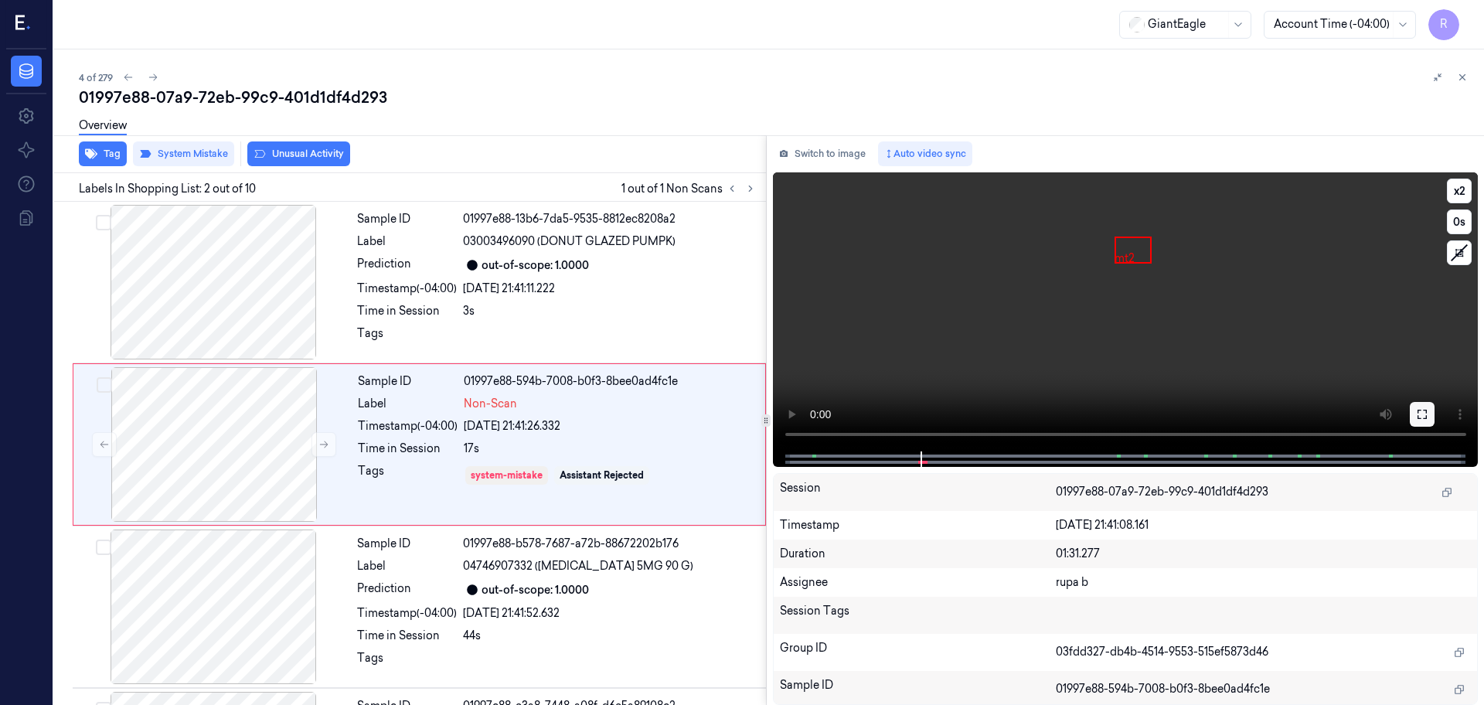
click at [1424, 415] on icon at bounding box center [1422, 414] width 12 height 12
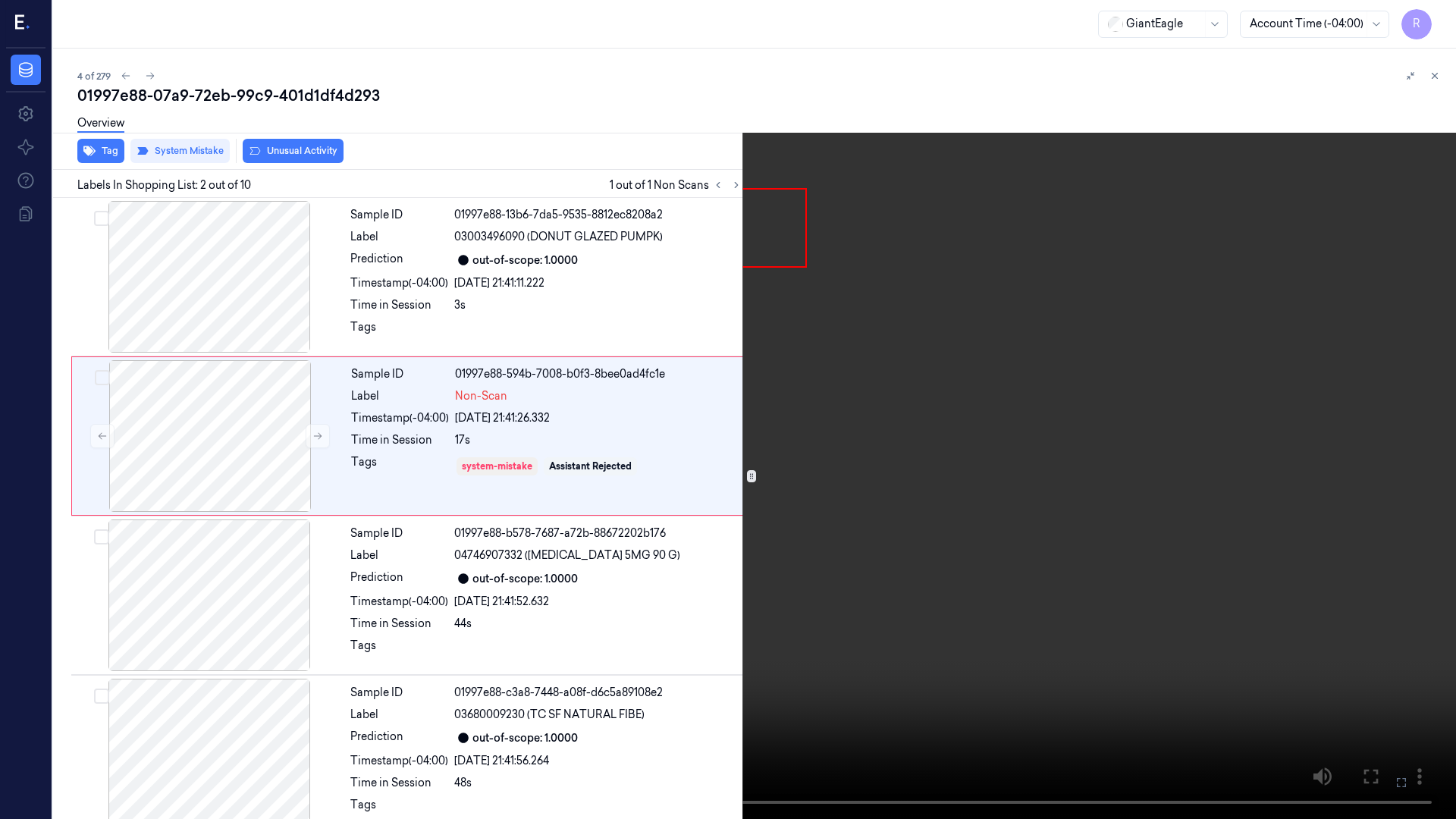
click at [1395, 461] on video at bounding box center [728, 409] width 1456 height 819
click at [1442, 19] on button "x 2" at bounding box center [1437, 18] width 25 height 25
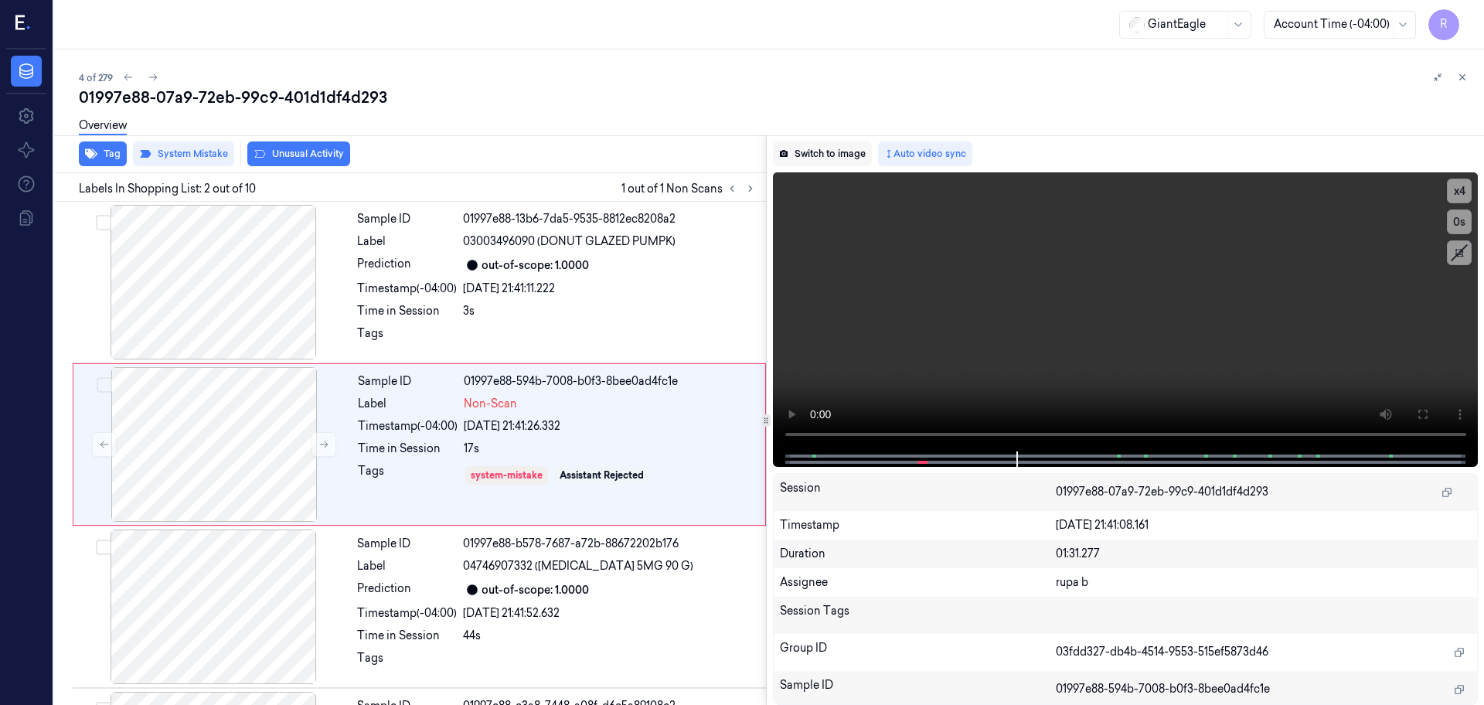
click at [847, 153] on button "Switch to image" at bounding box center [822, 153] width 99 height 25
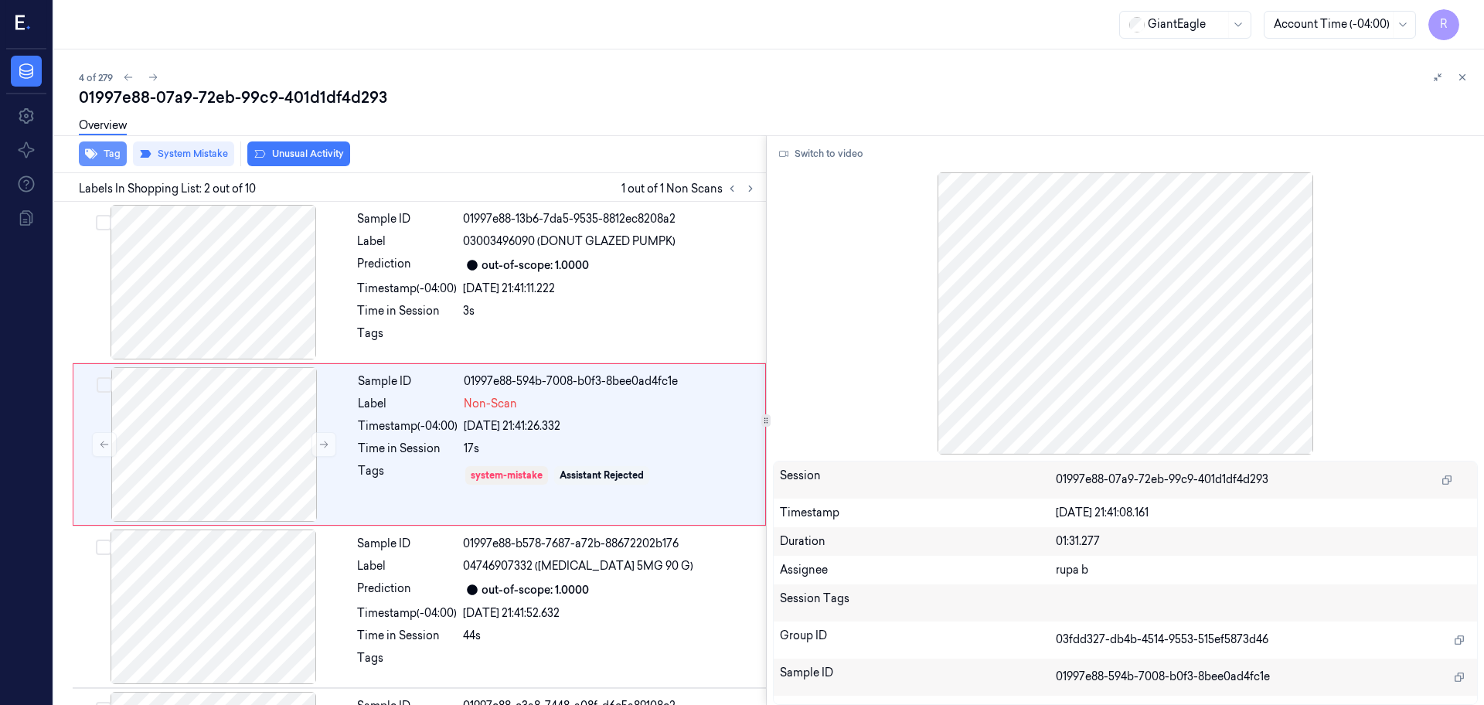
click at [110, 155] on button "Tag" at bounding box center [103, 153] width 48 height 25
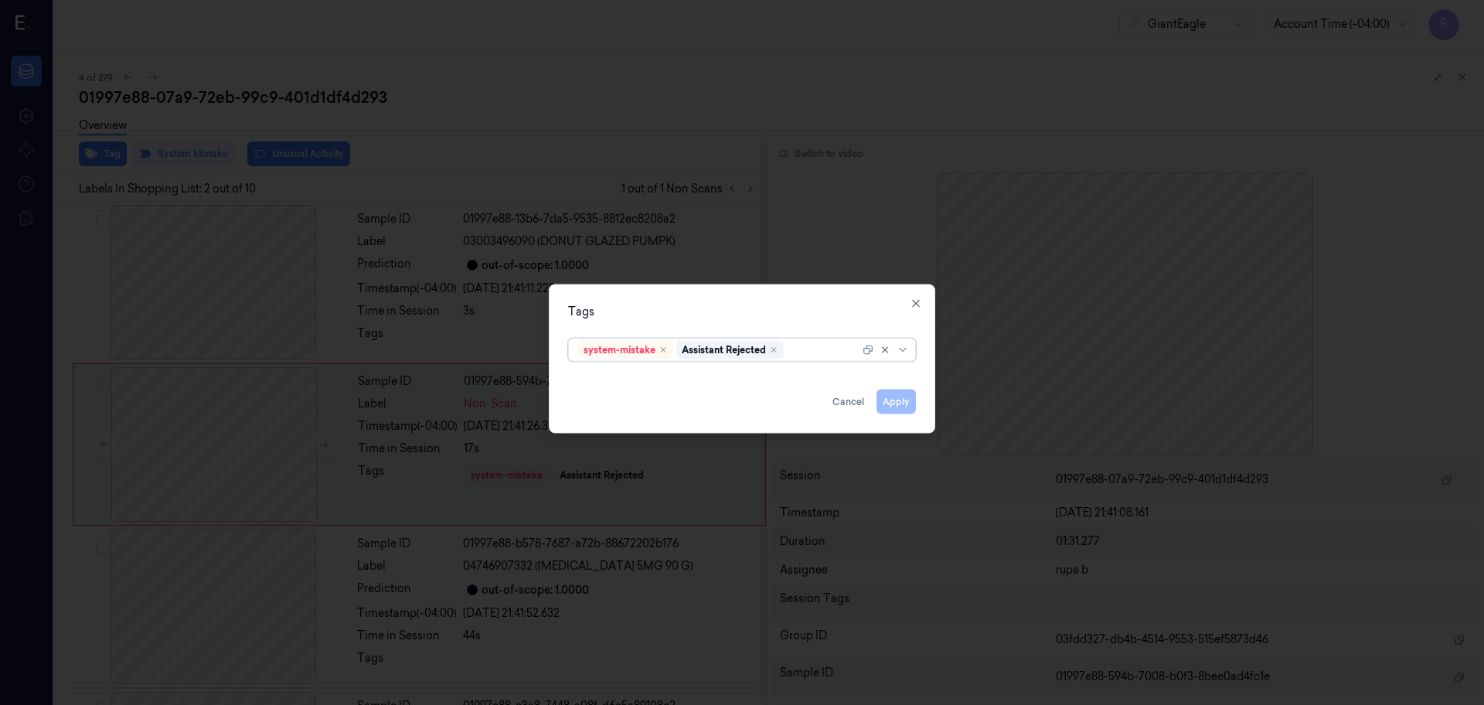
click at [502, 127] on div at bounding box center [742, 352] width 1484 height 705
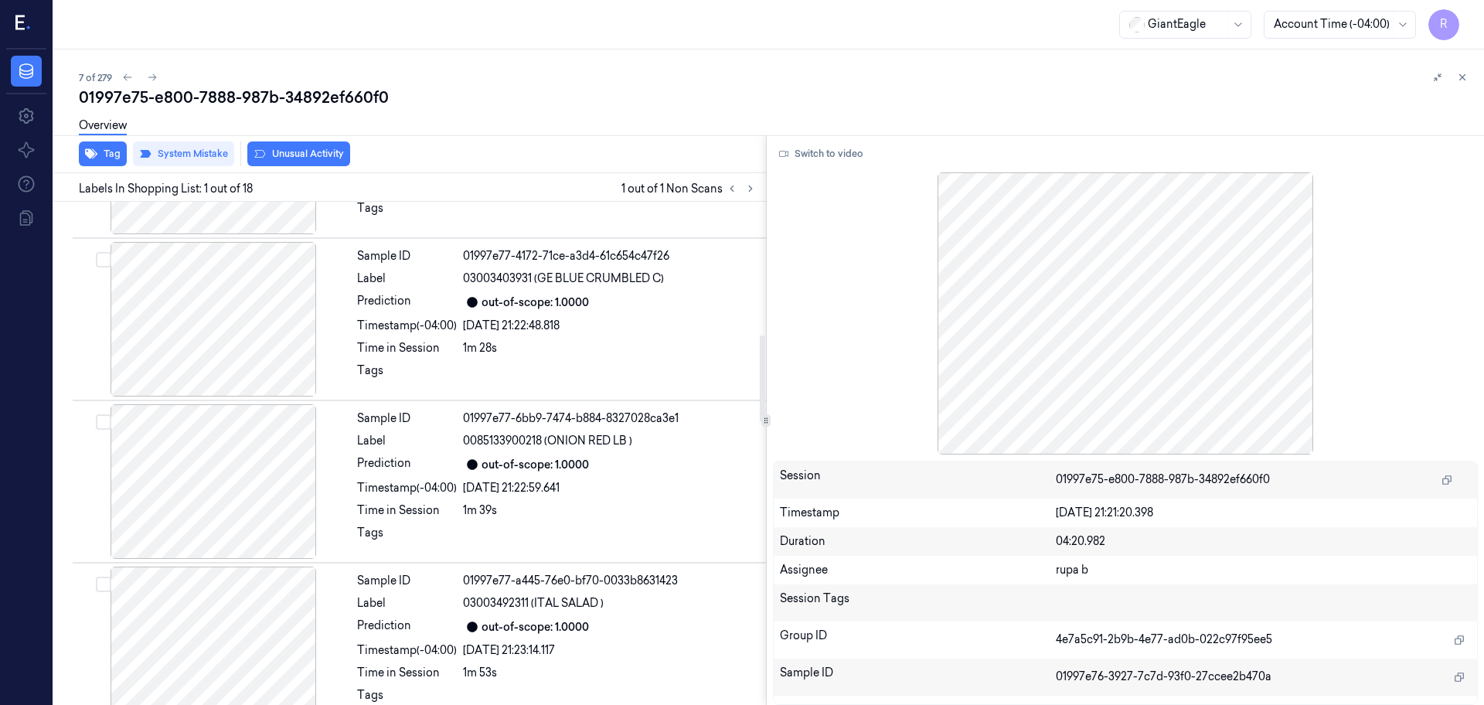
scroll to position [775, 0]
click at [751, 197] on button at bounding box center [750, 188] width 19 height 19
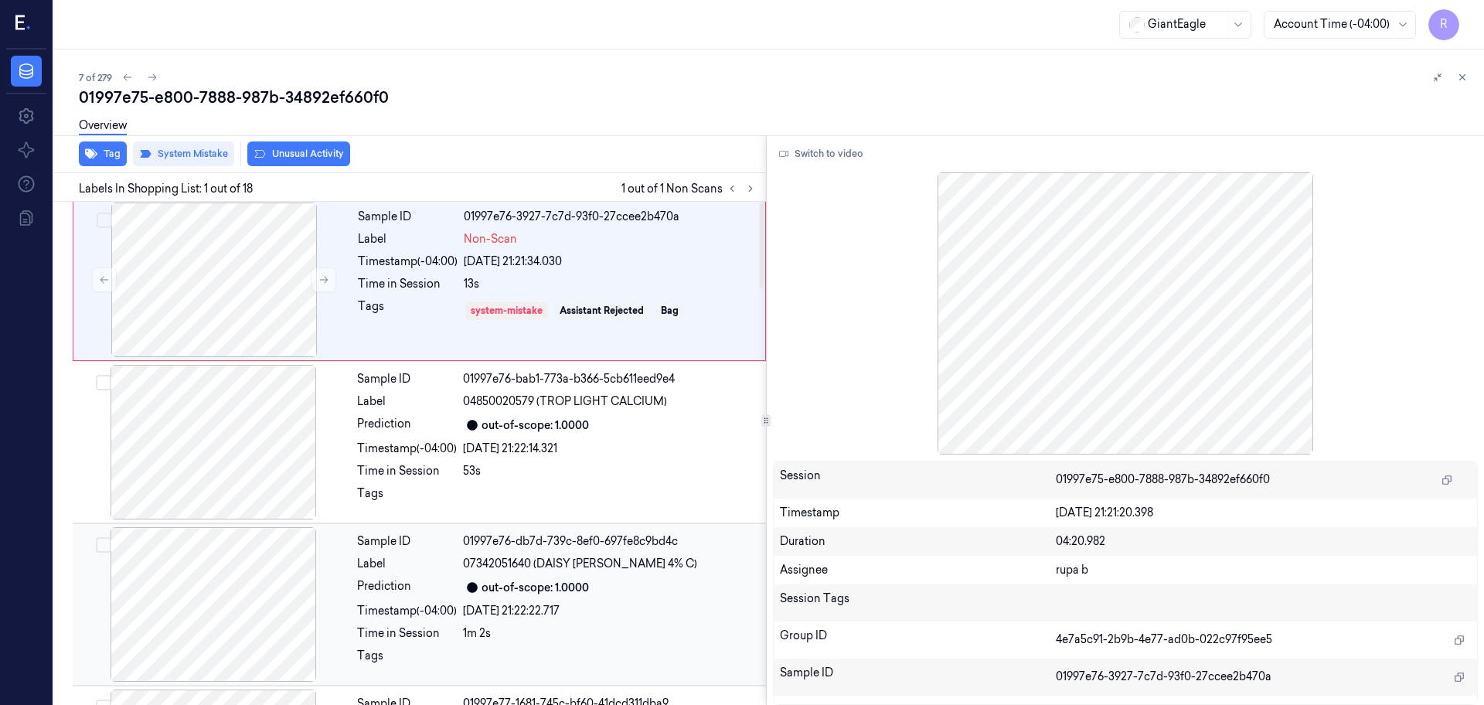
scroll to position [0, 0]
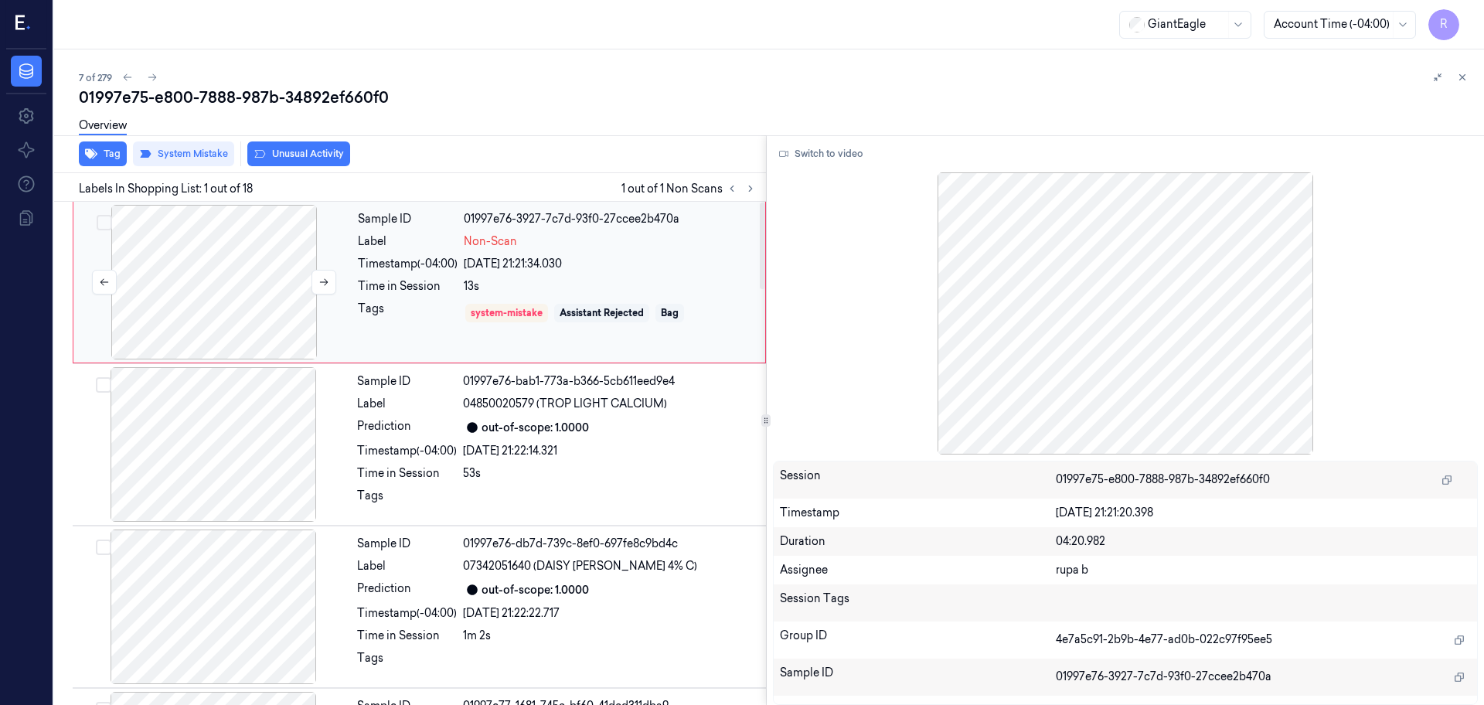
click at [241, 291] on div at bounding box center [214, 282] width 275 height 155
click at [104, 148] on button "Tag" at bounding box center [103, 153] width 48 height 25
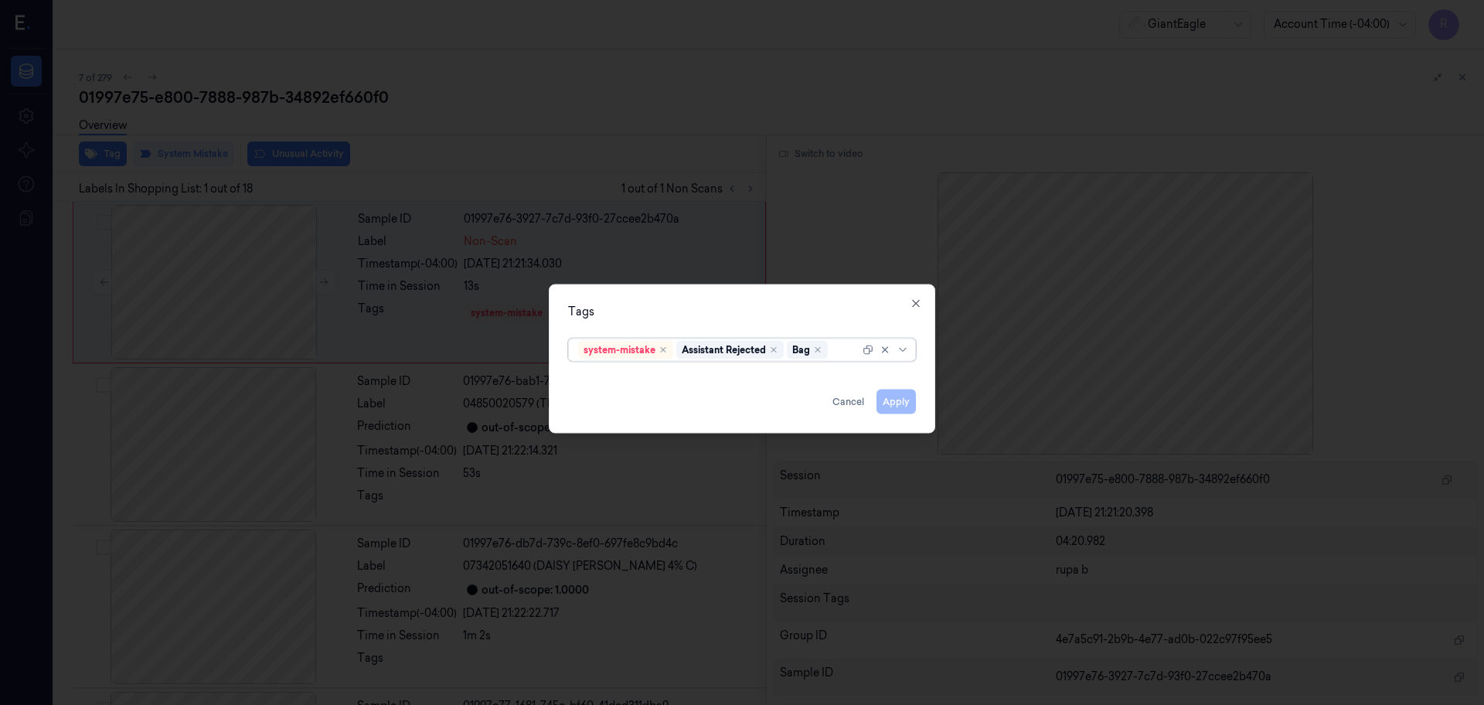
click at [498, 129] on div at bounding box center [742, 352] width 1484 height 705
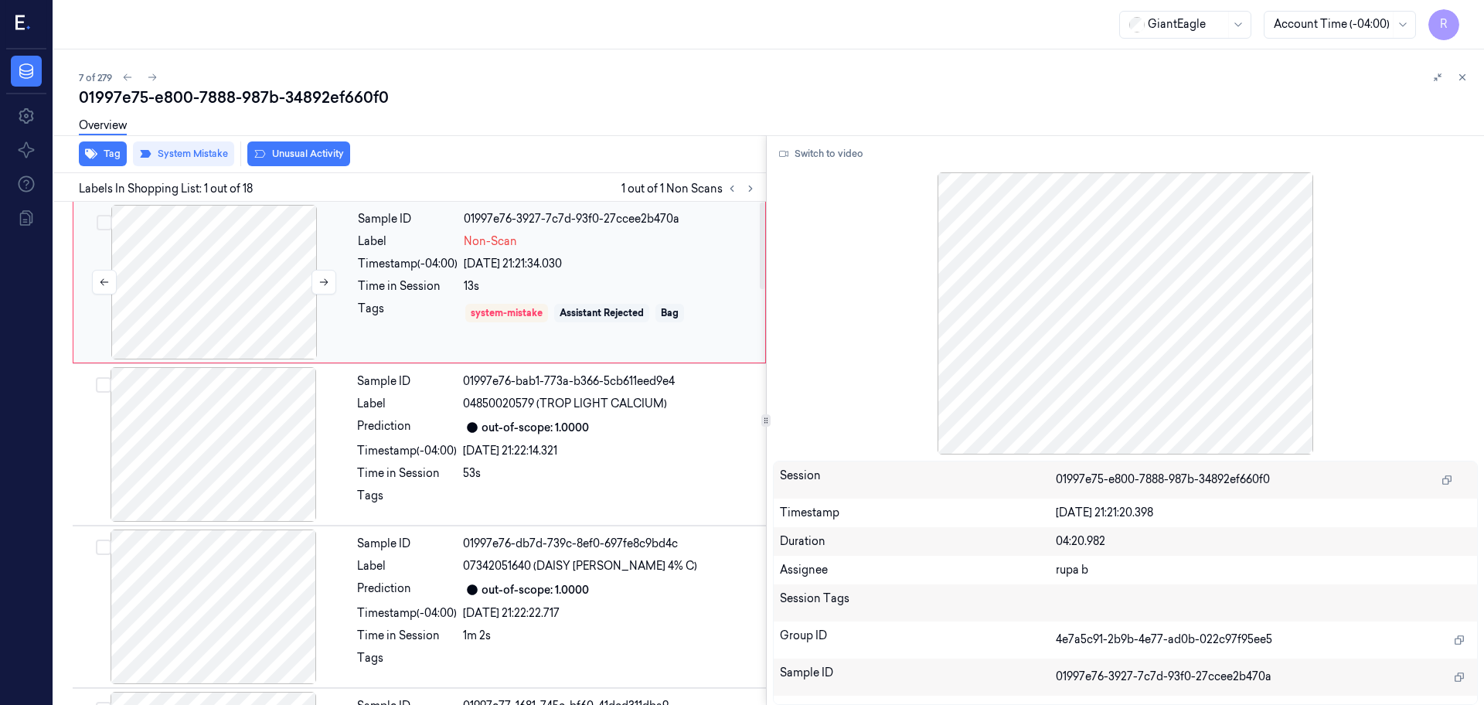
click at [255, 326] on div at bounding box center [214, 282] width 275 height 155
click at [823, 144] on button "Switch to video" at bounding box center [821, 153] width 97 height 25
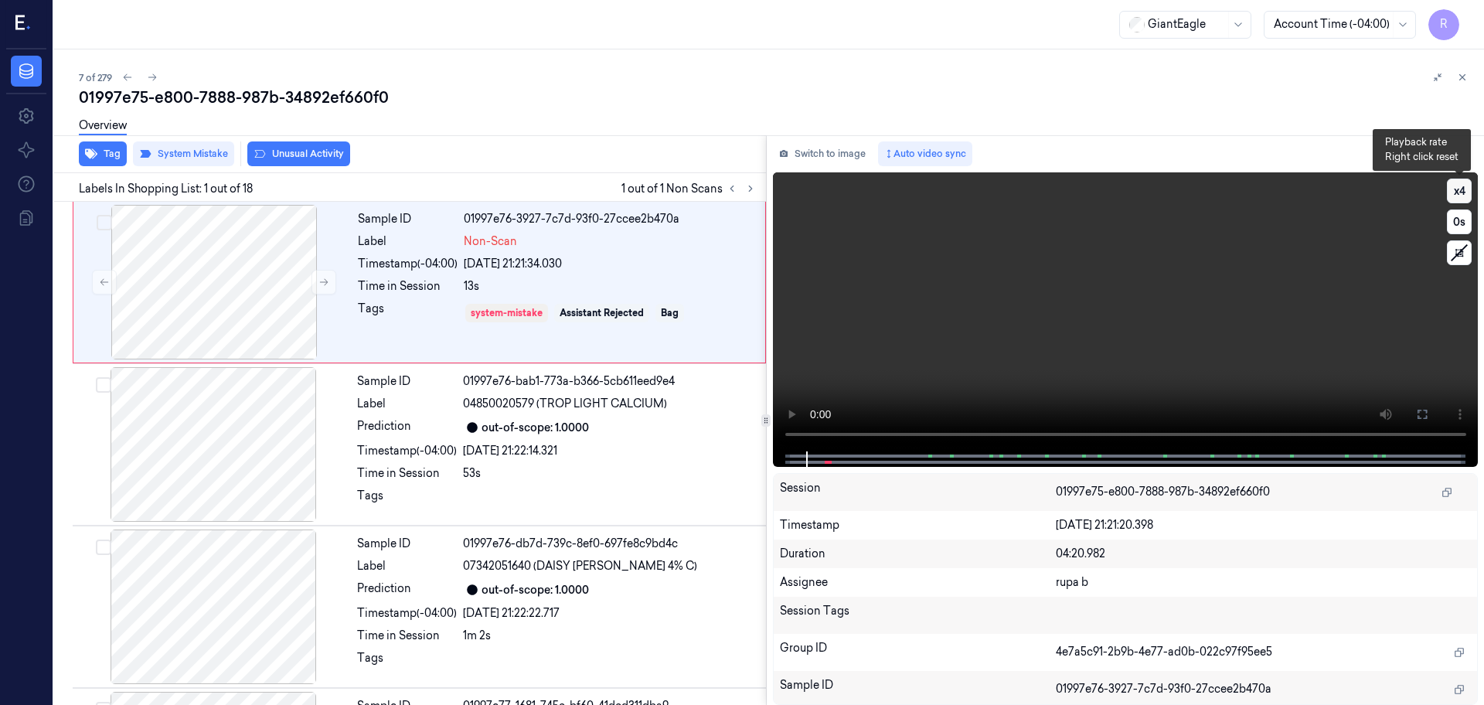
click at [1461, 189] on button "x 4" at bounding box center [1459, 191] width 25 height 25
drag, startPoint x: 1462, startPoint y: 189, endPoint x: 1474, endPoint y: 190, distance: 11.6
click at [1464, 189] on button "x 1" at bounding box center [1459, 191] width 25 height 25
click at [1104, 359] on video at bounding box center [1126, 311] width 706 height 279
click at [191, 267] on div at bounding box center [214, 282] width 275 height 155
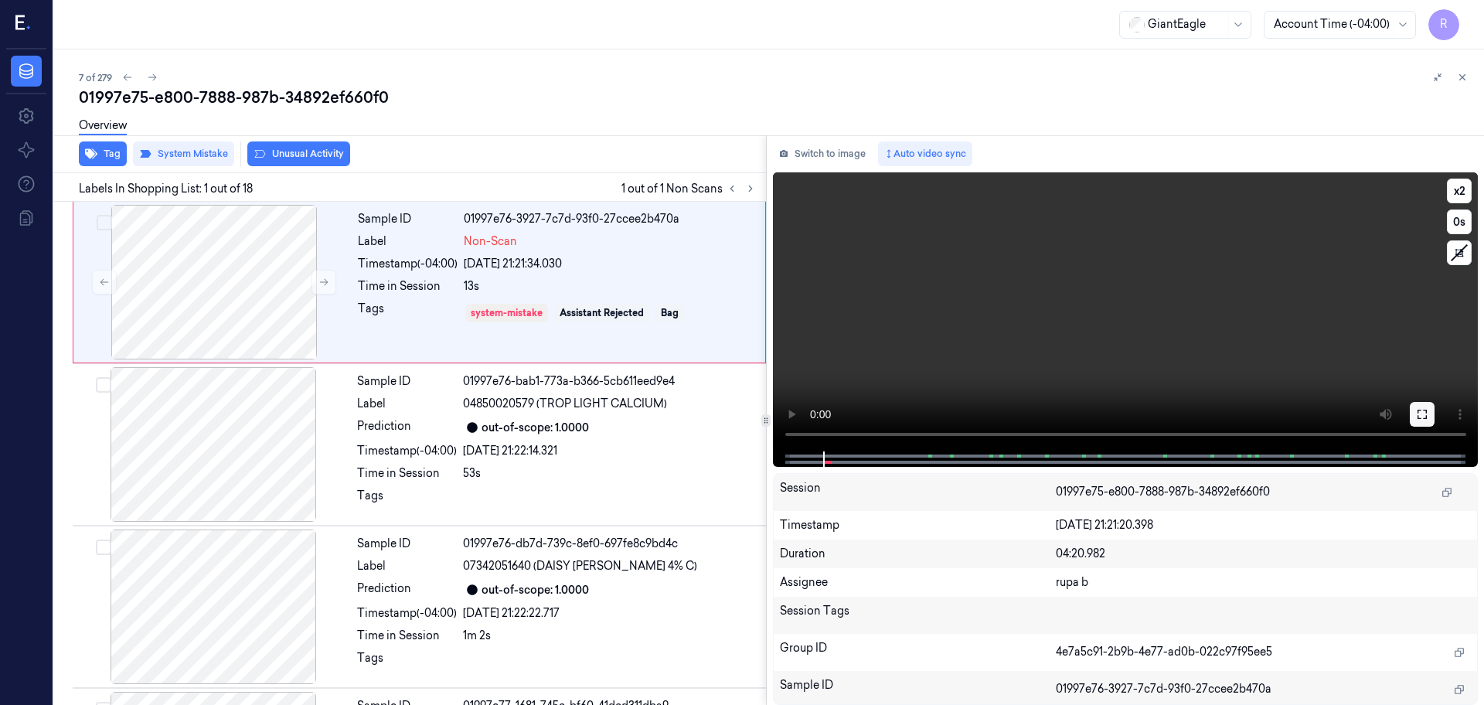
click at [1428, 413] on button at bounding box center [1422, 414] width 25 height 25
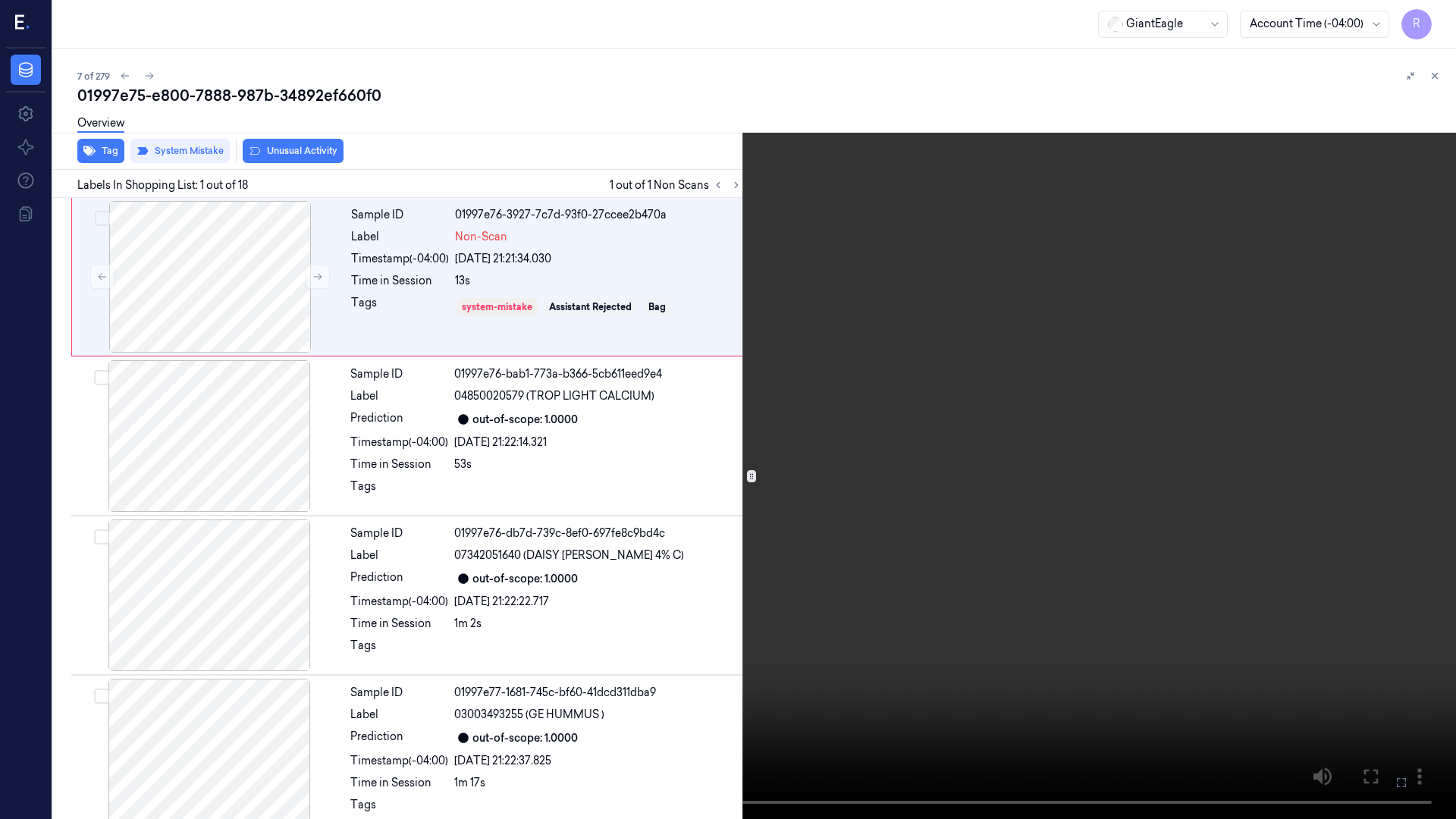
click at [1353, 447] on video at bounding box center [728, 409] width 1456 height 819
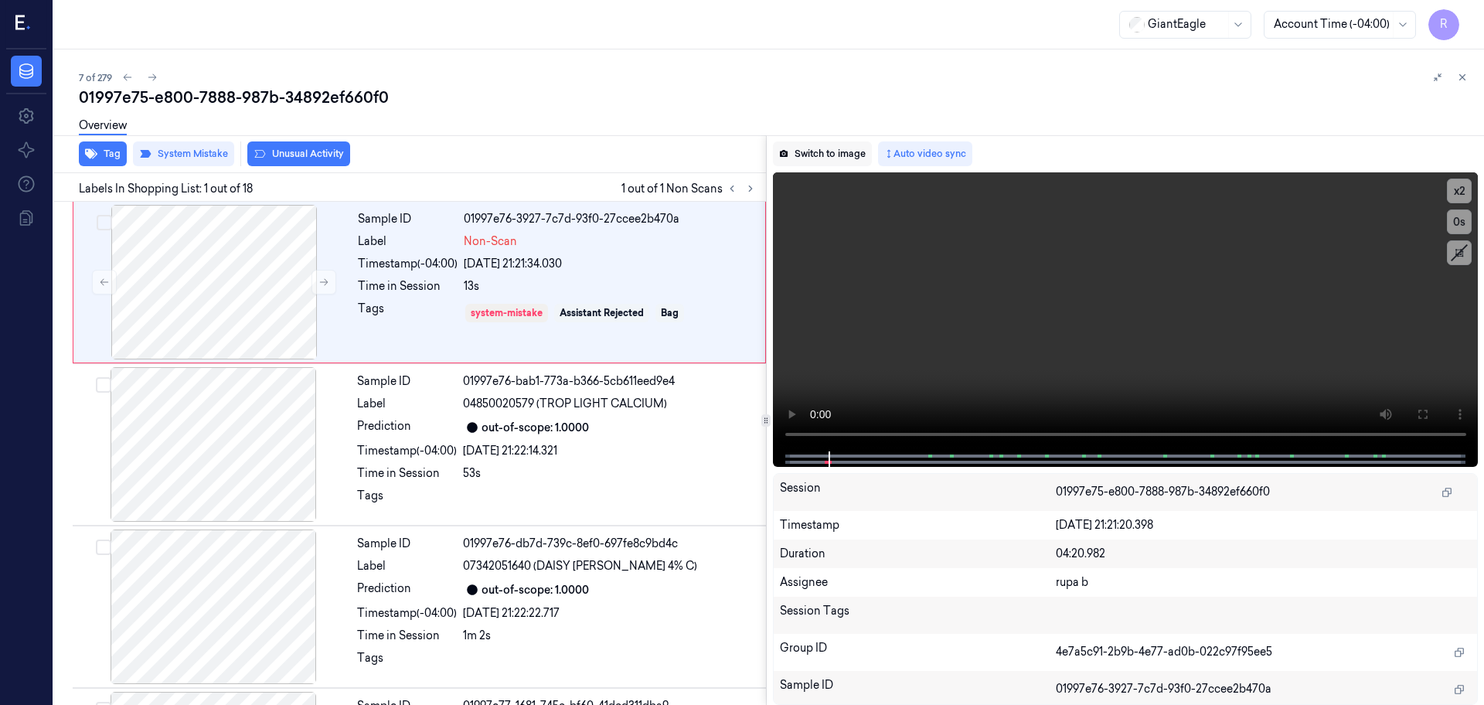
click at [804, 156] on button "Switch to image" at bounding box center [822, 153] width 99 height 25
